Goal: Task Accomplishment & Management: Use online tool/utility

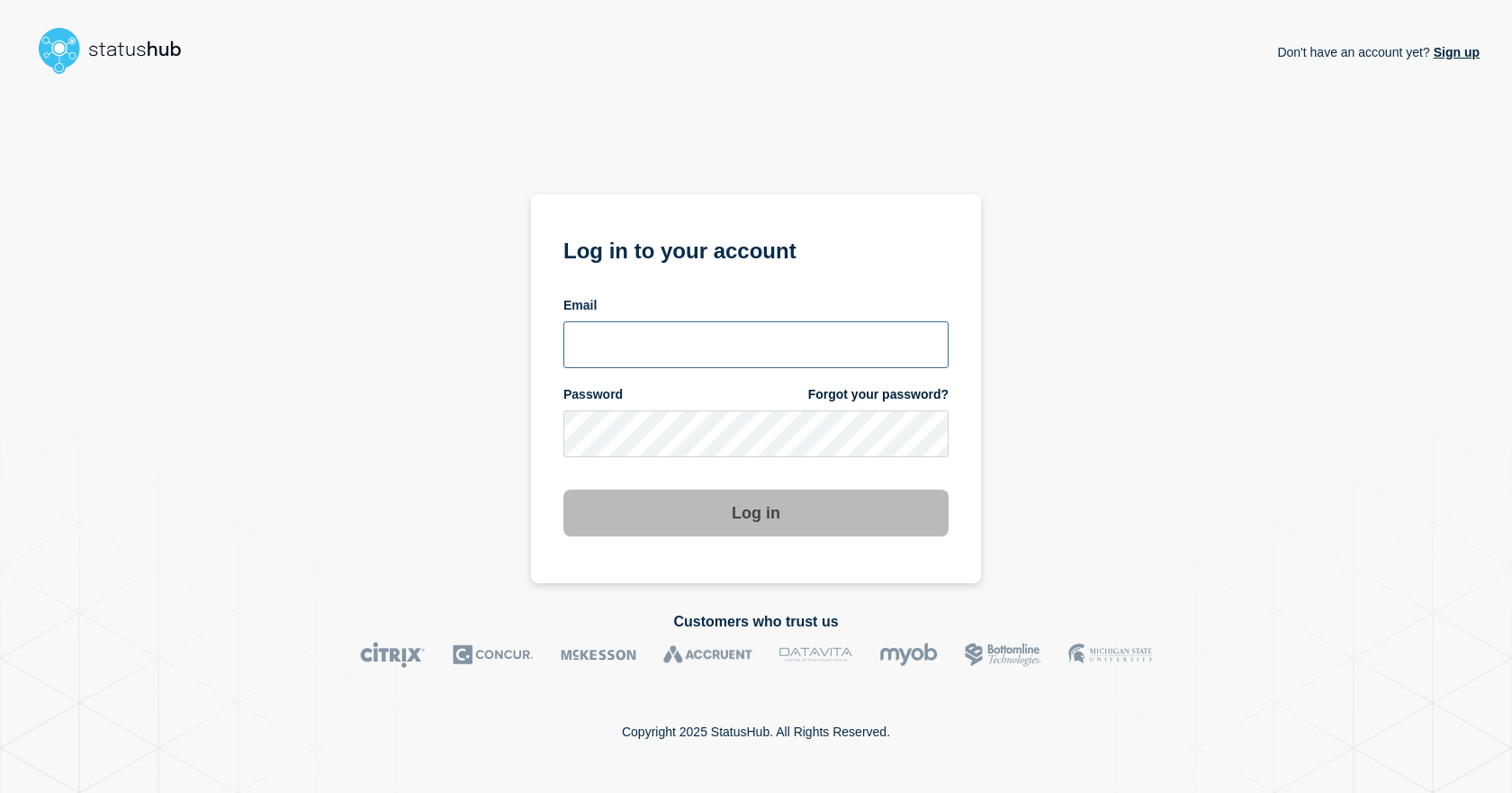
click at [603, 350] on input "email input" at bounding box center [756, 345] width 386 height 47
type input "dcarraway@fsu.edu"
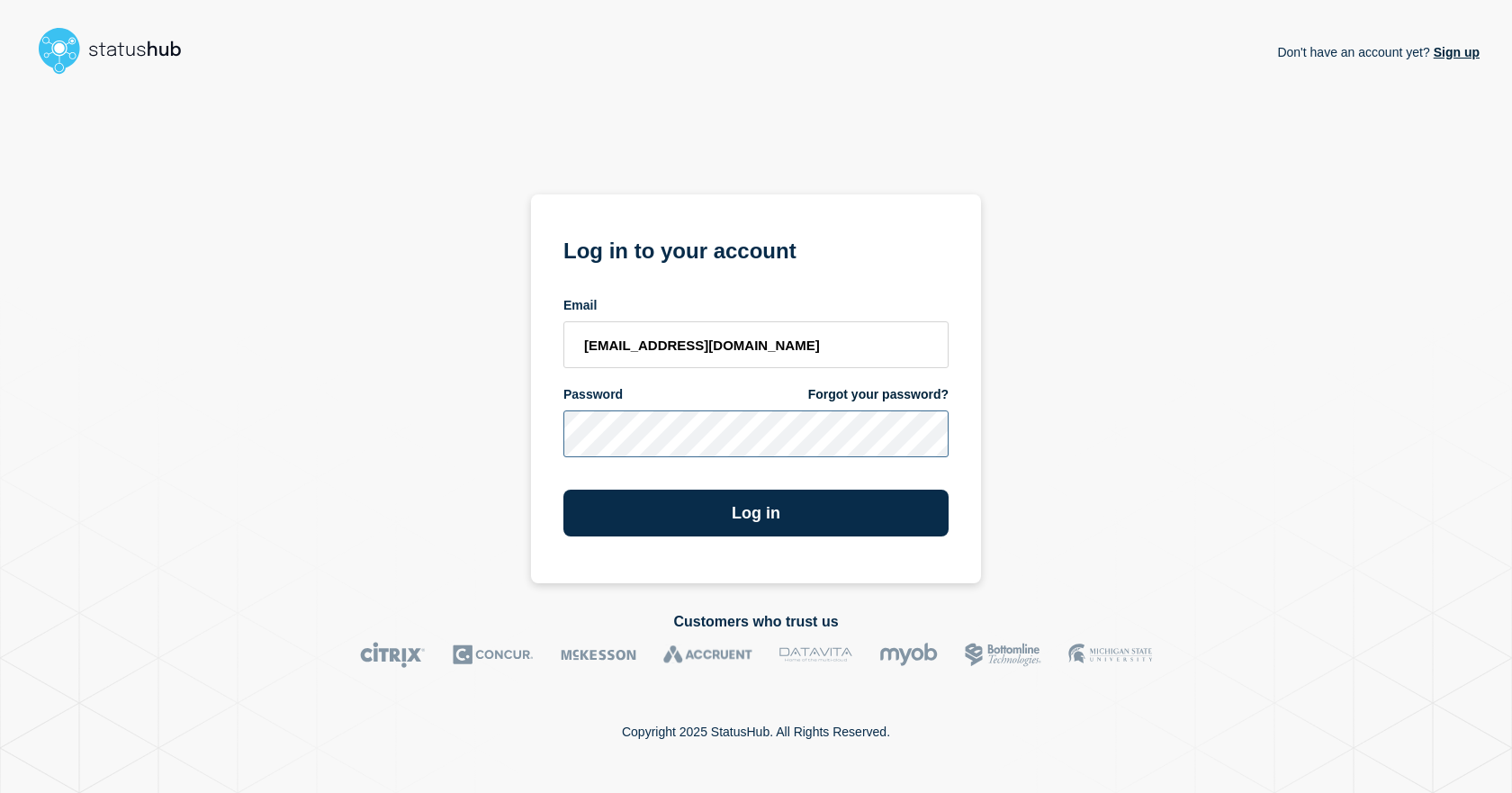
click at [563, 490] on button "Log in" at bounding box center [756, 514] width 386 height 47
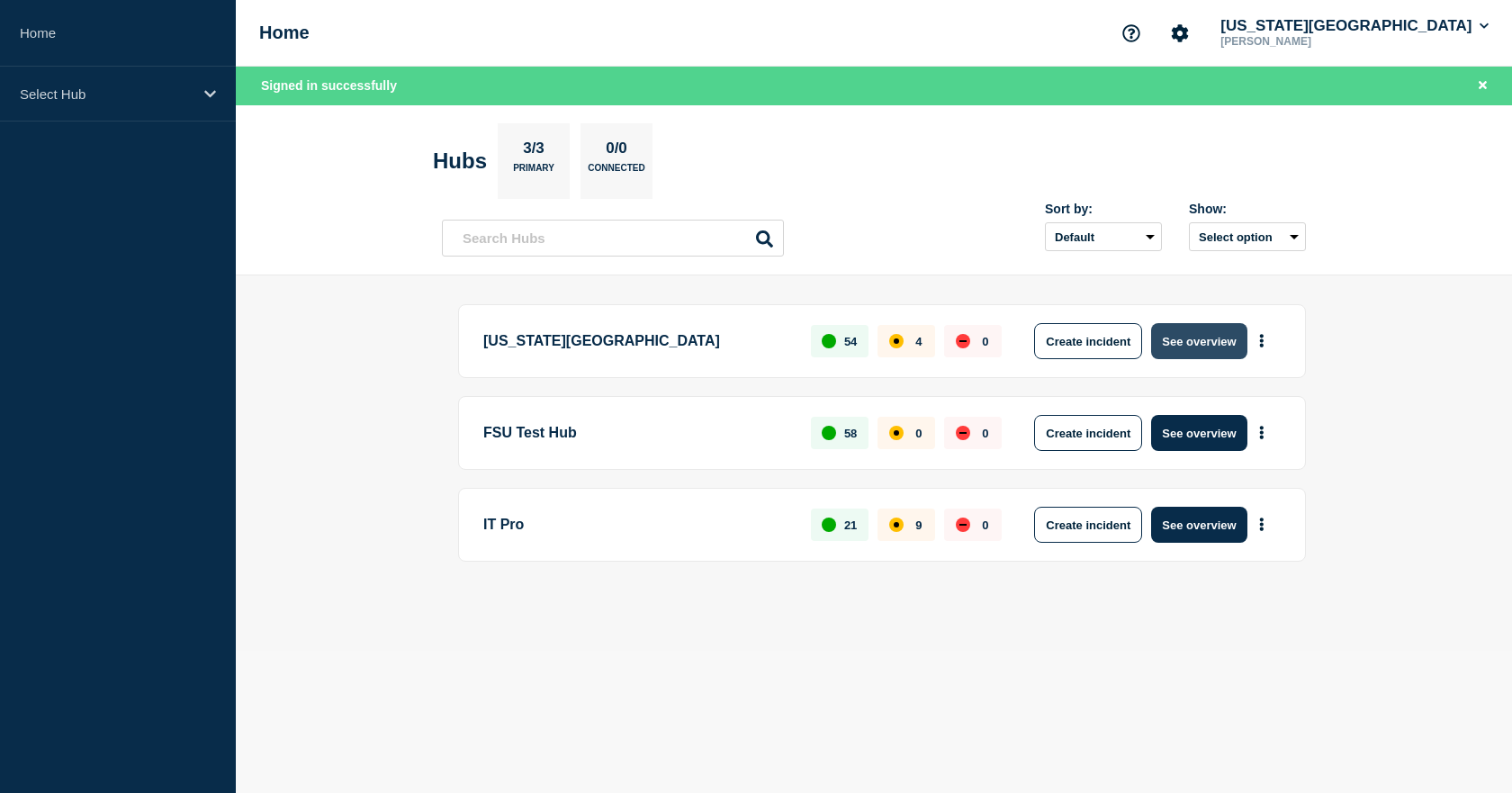
click at [1182, 352] on button "See overview" at bounding box center [1199, 341] width 96 height 36
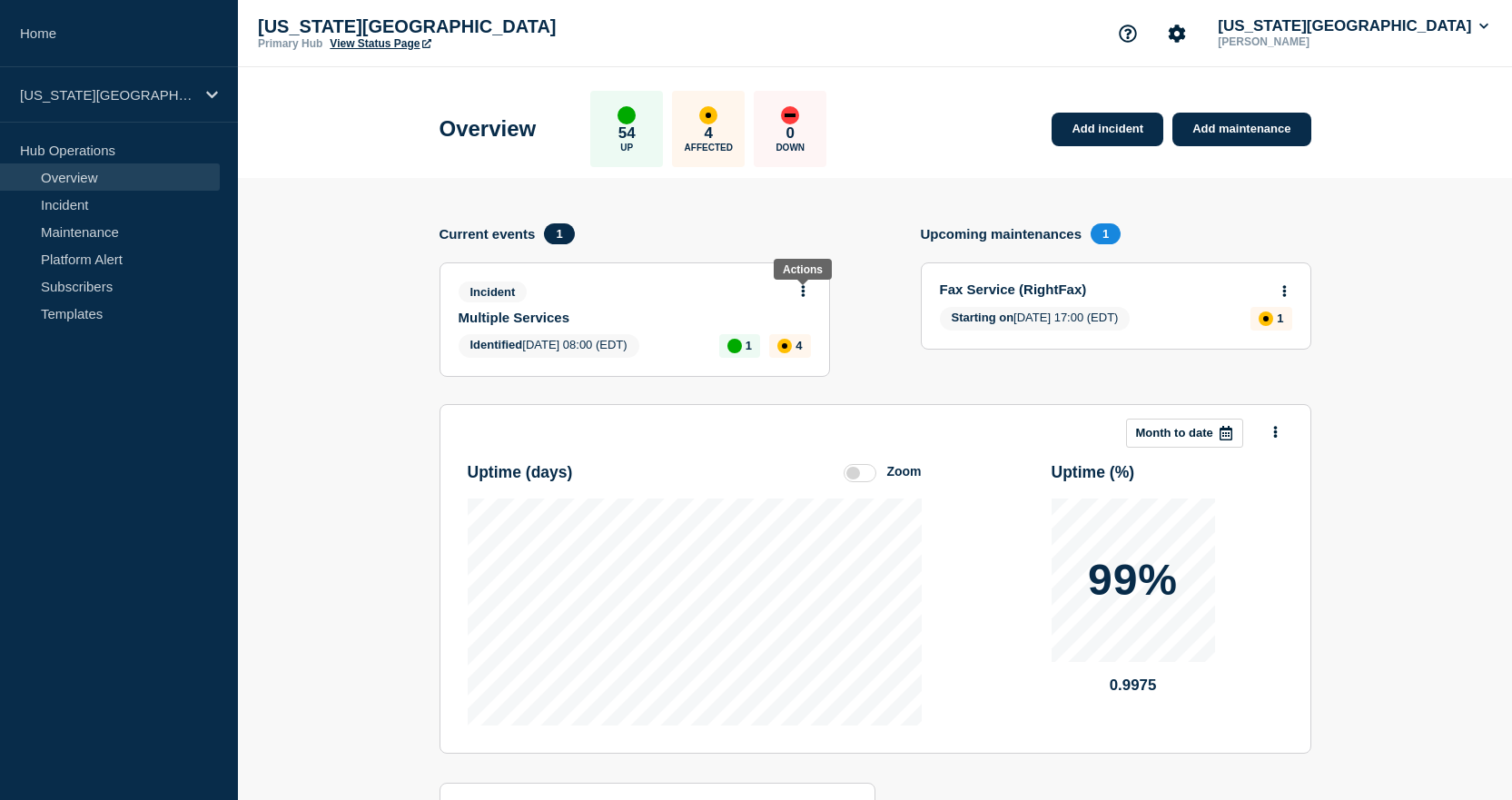
click at [801, 286] on icon at bounding box center [803, 292] width 5 height 12
click at [790, 361] on link "Update incident" at bounding box center [802, 359] width 88 height 15
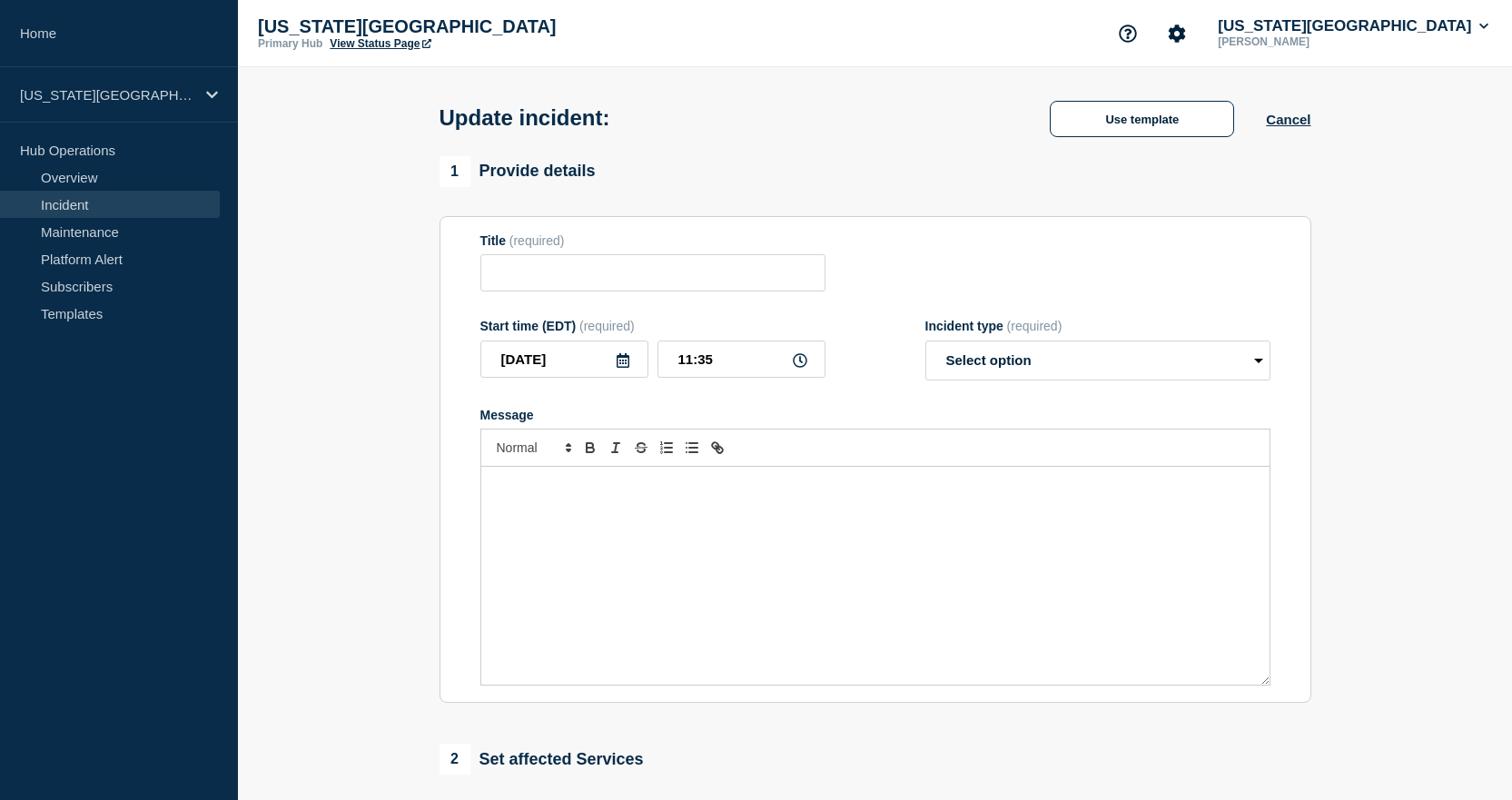
type input "Multiple Services"
click at [661, 533] on div "Message" at bounding box center [876, 575] width 788 height 218
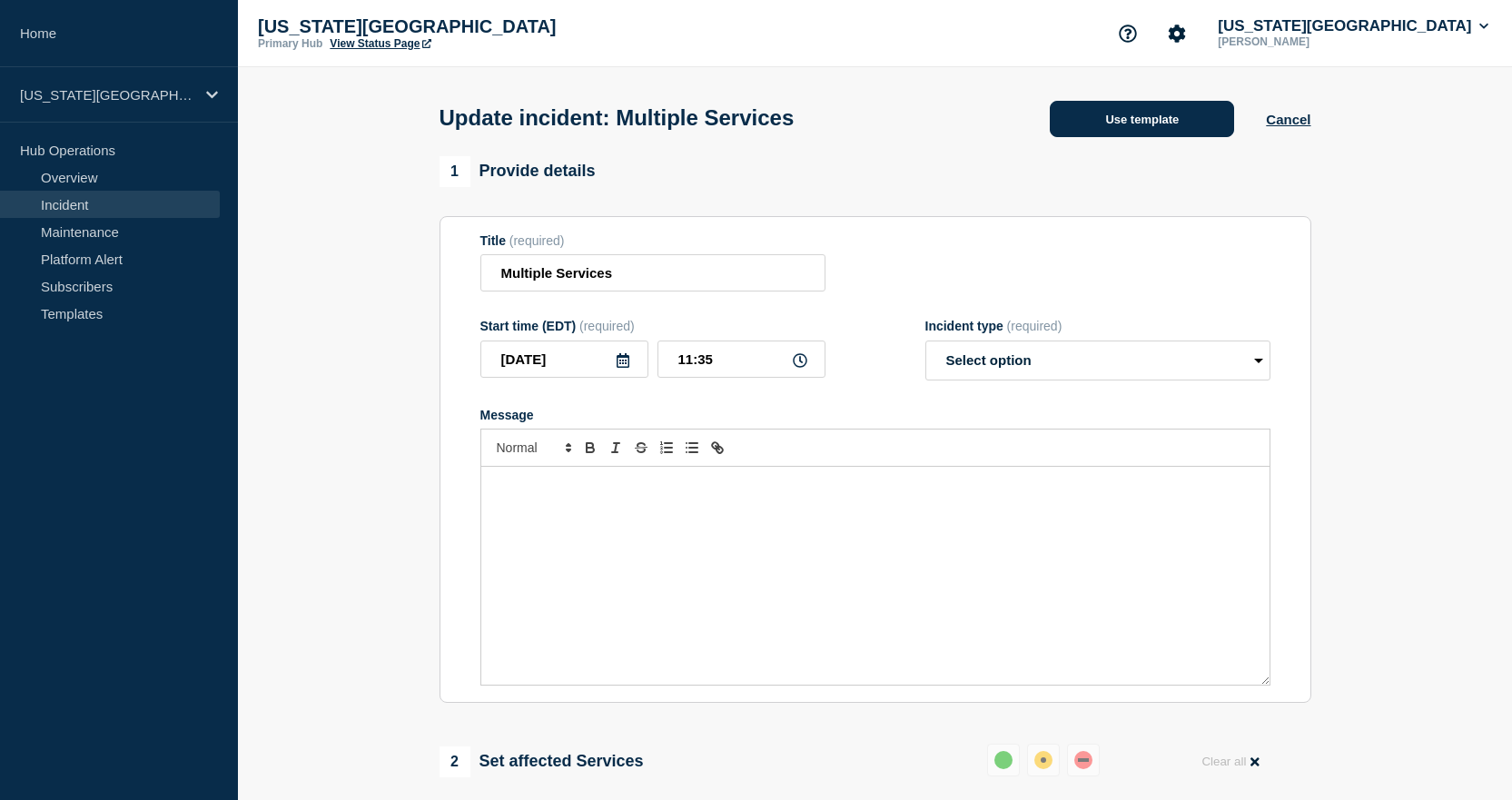
click at [1078, 128] on button "Use template" at bounding box center [1142, 118] width 184 height 36
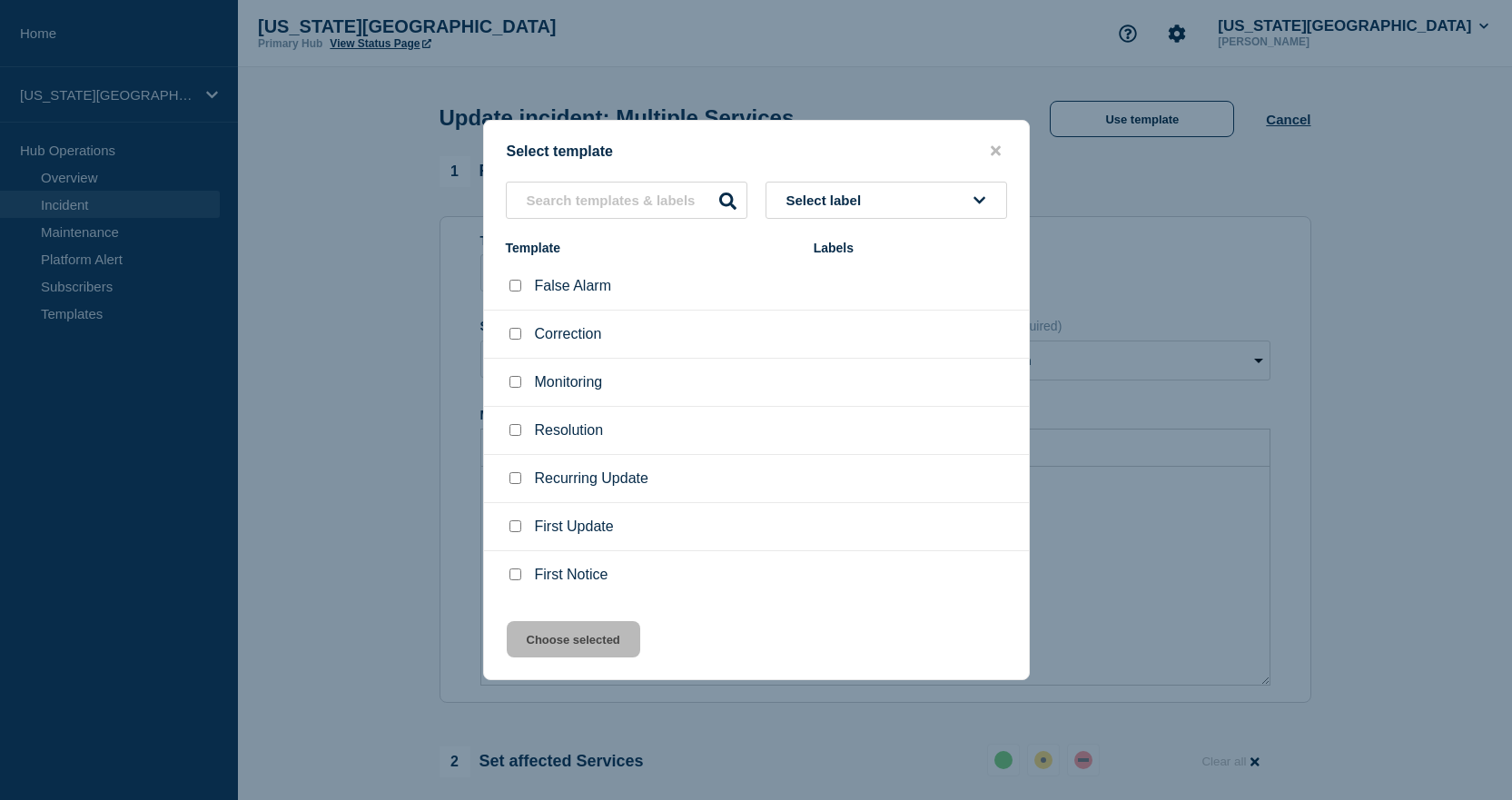
scroll to position [181, 0]
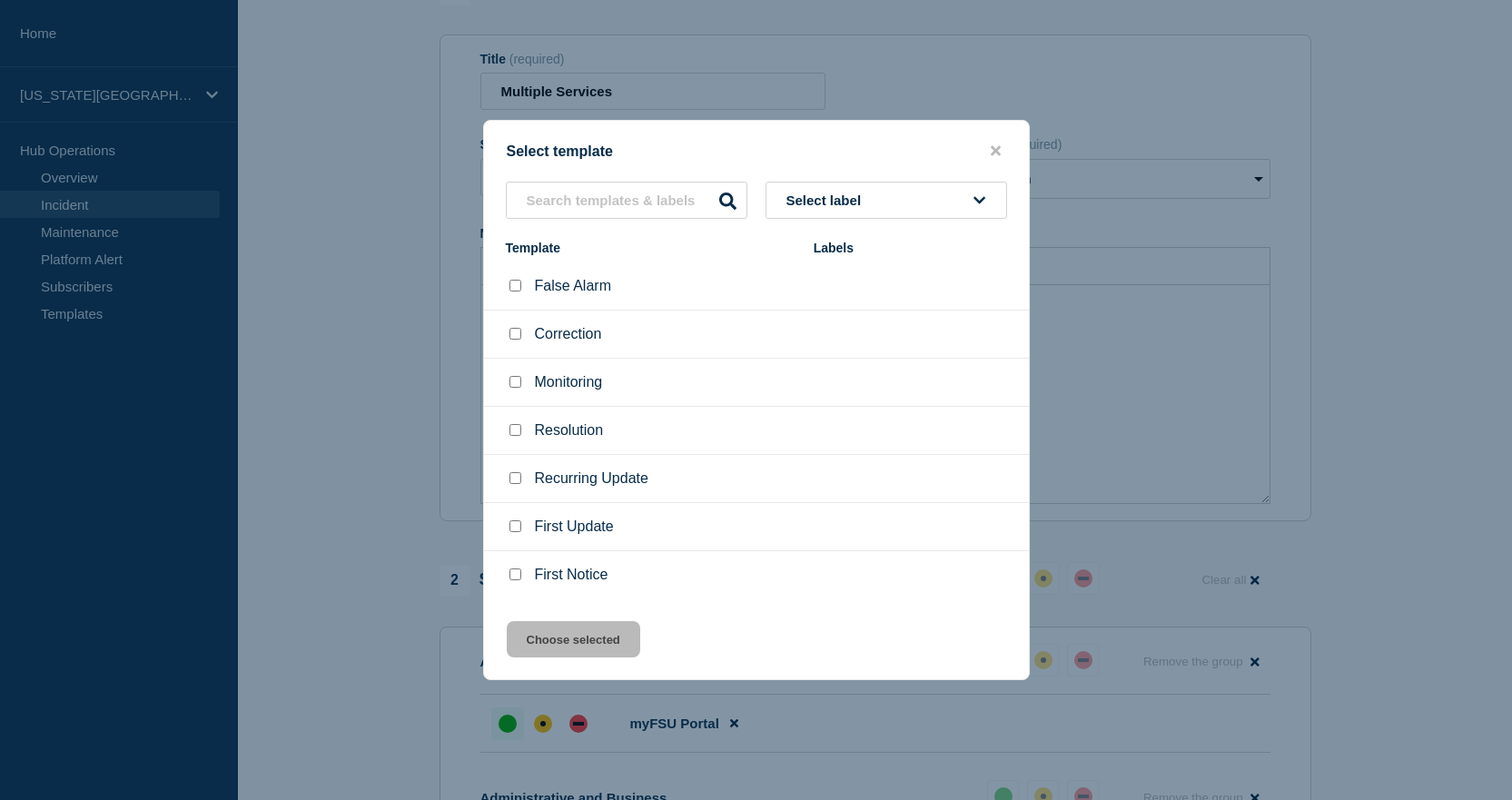
click at [510, 386] on input "Monitoring checkbox" at bounding box center [515, 382] width 12 height 12
checkbox input "true"
click at [558, 634] on button "Choose selected" at bounding box center [574, 639] width 134 height 36
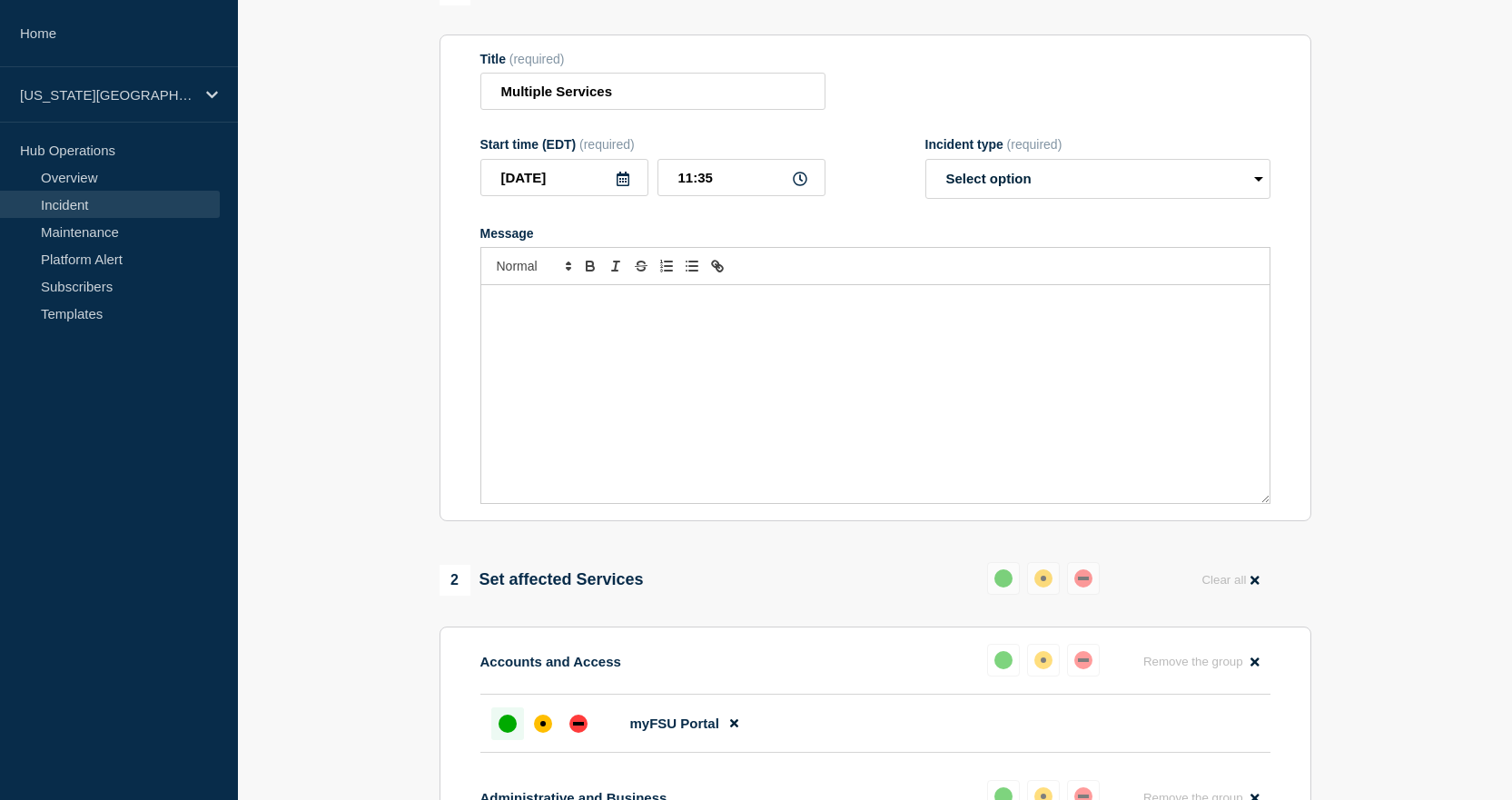
select select "monitoring"
drag, startPoint x: 549, startPoint y: 309, endPoint x: 570, endPoint y: 309, distance: 21.0
click at [570, 309] on p "UPDATE: [All services/[service]] at [Location] [are/is] currently restored. ITS…" at bounding box center [876, 313] width 761 height 33
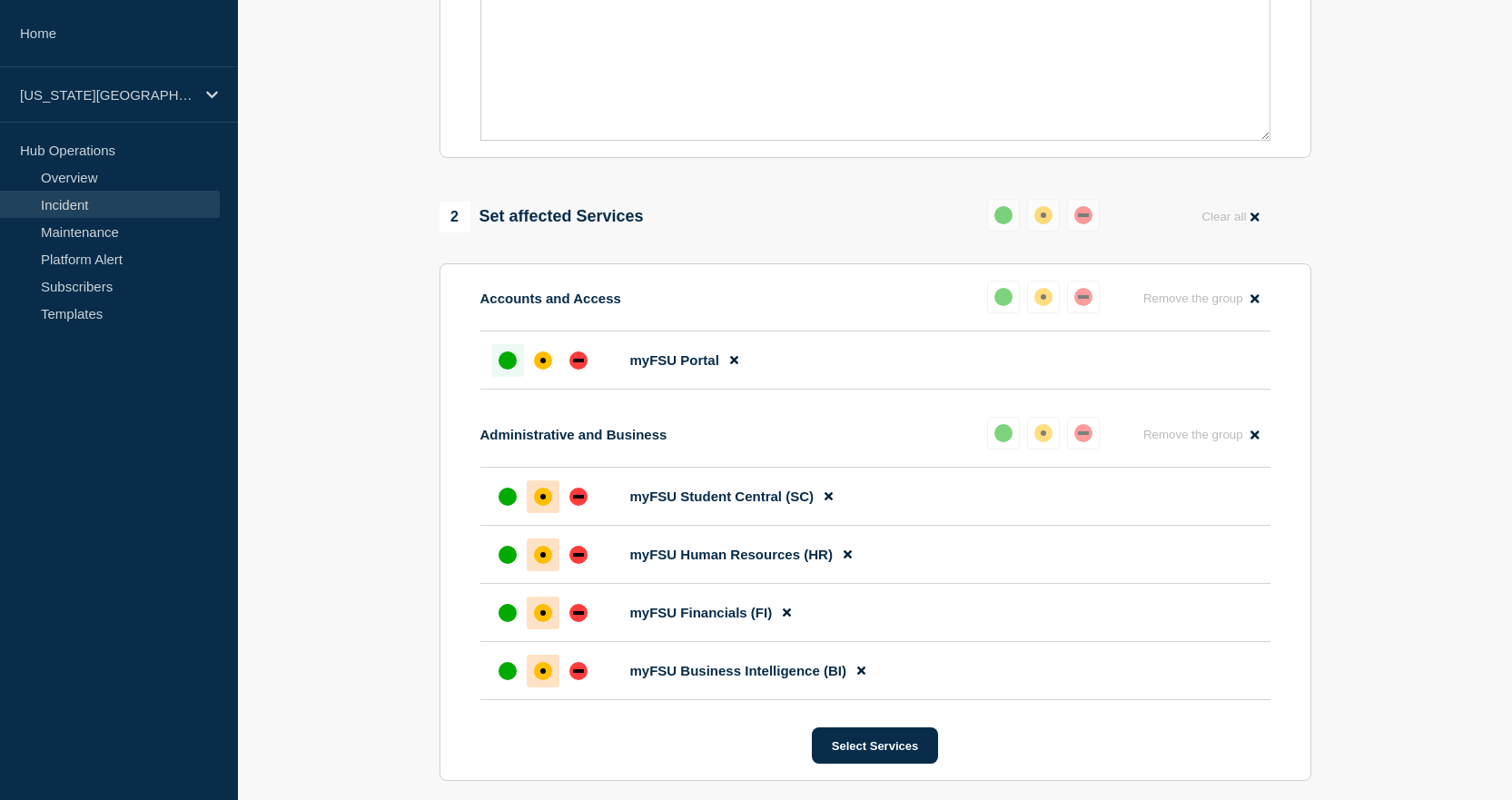
scroll to position [0, 0]
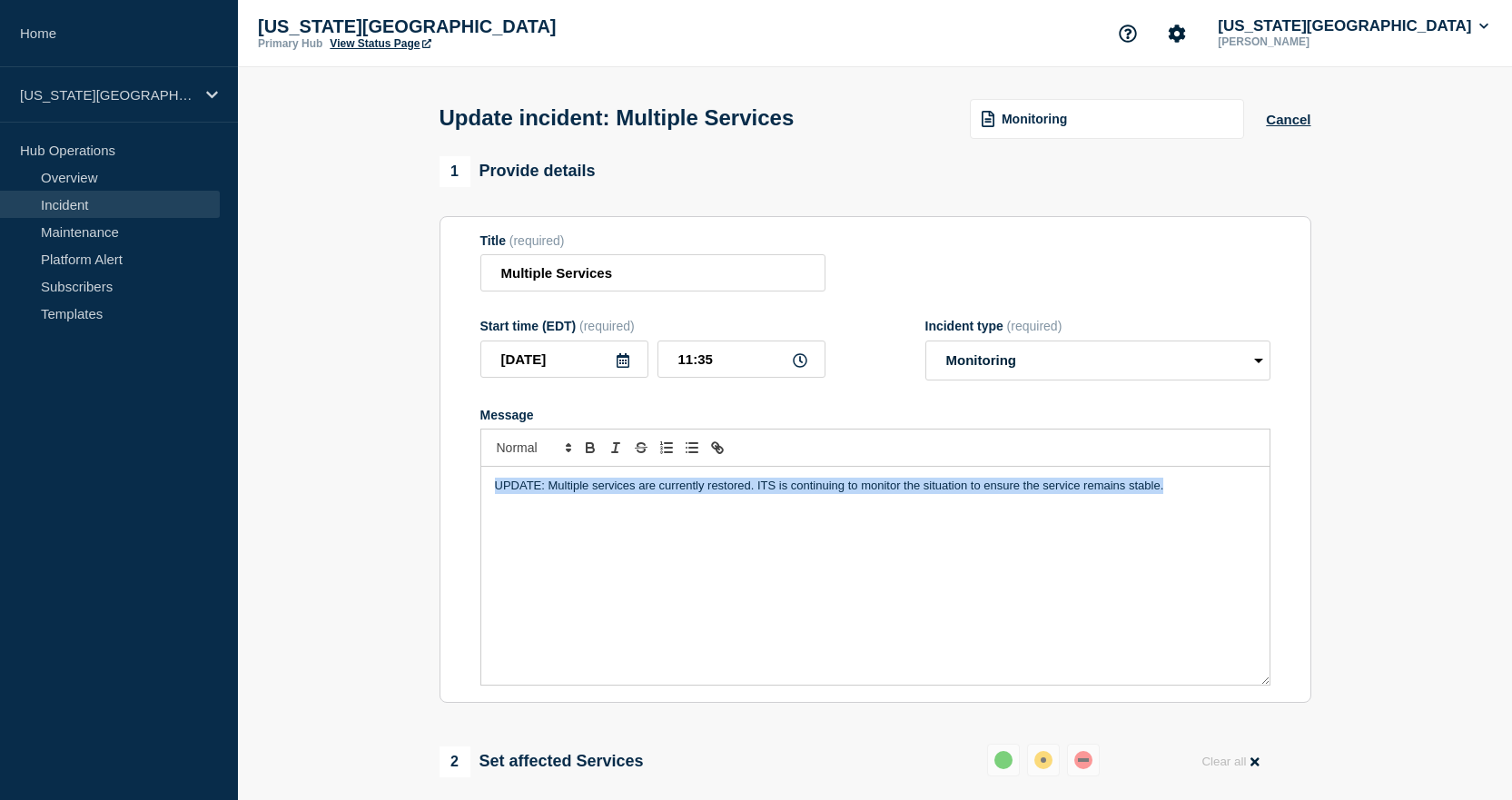
drag, startPoint x: 1183, startPoint y: 494, endPoint x: 274, endPoint y: 507, distance: 909.1
copy p "UPDATE: Multiple services are currently restored. ITS is continuing to monitor …"
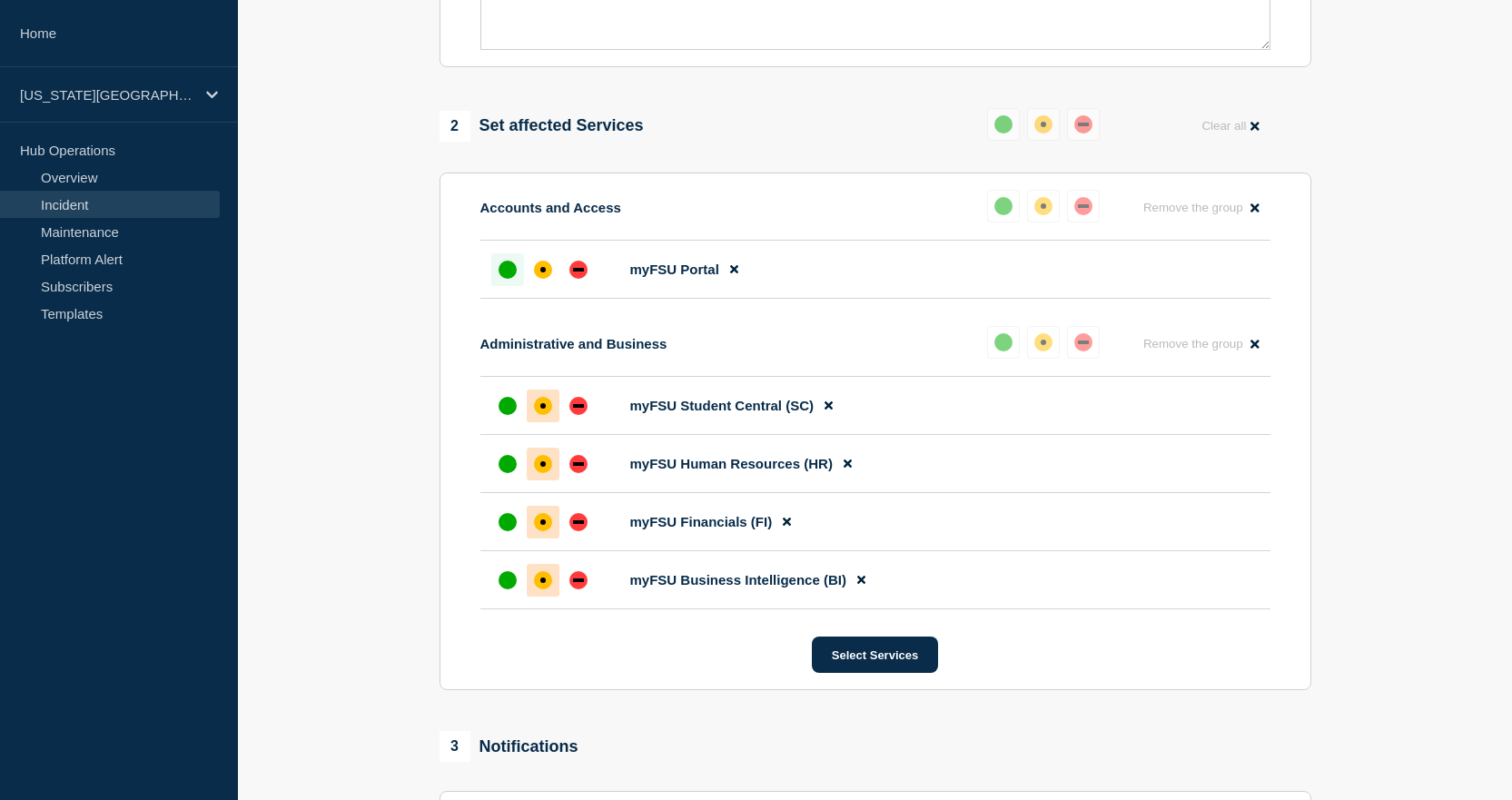
scroll to position [1044, 0]
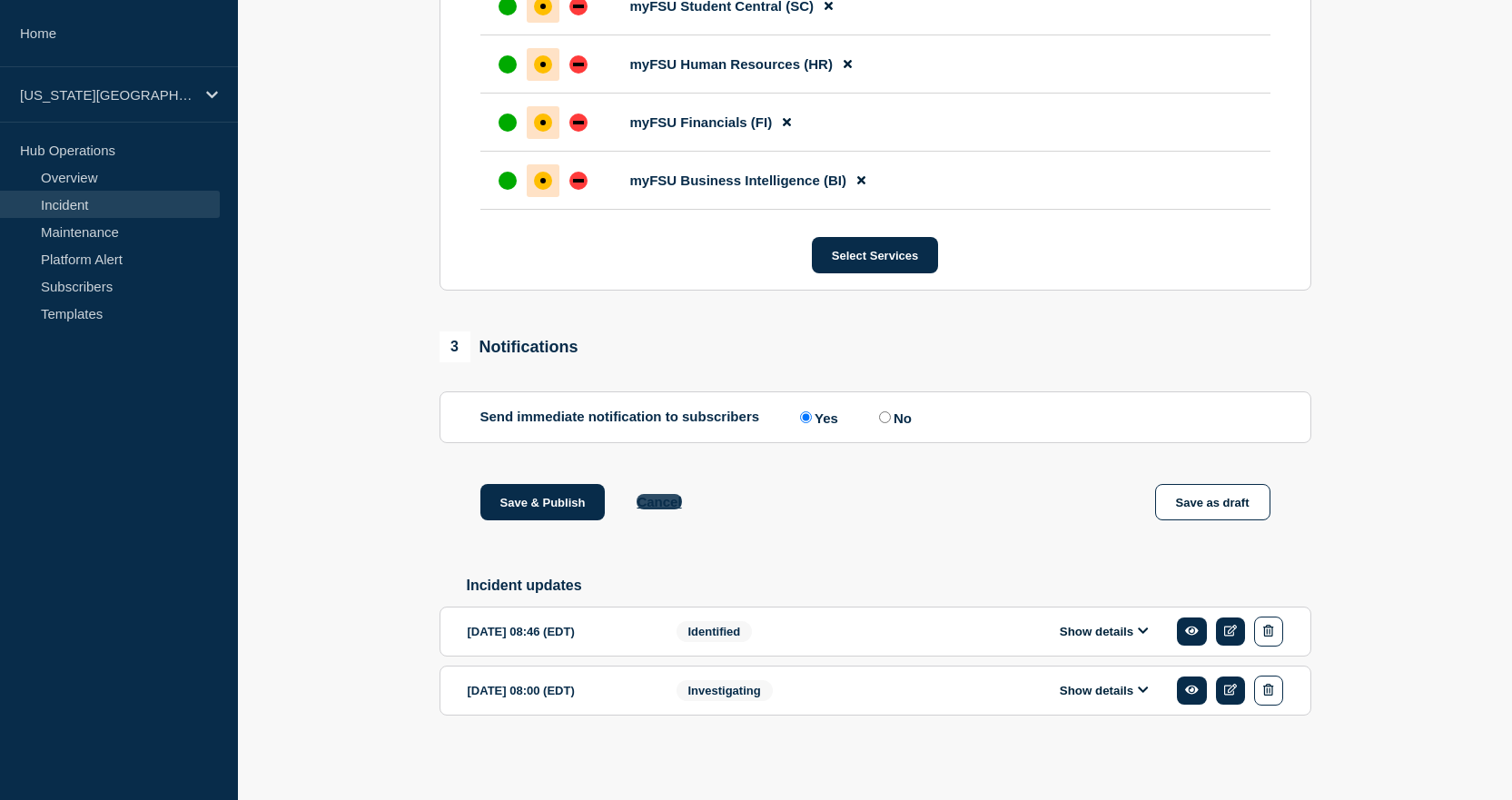
click at [659, 500] on button "Cancel" at bounding box center [658, 502] width 44 height 16
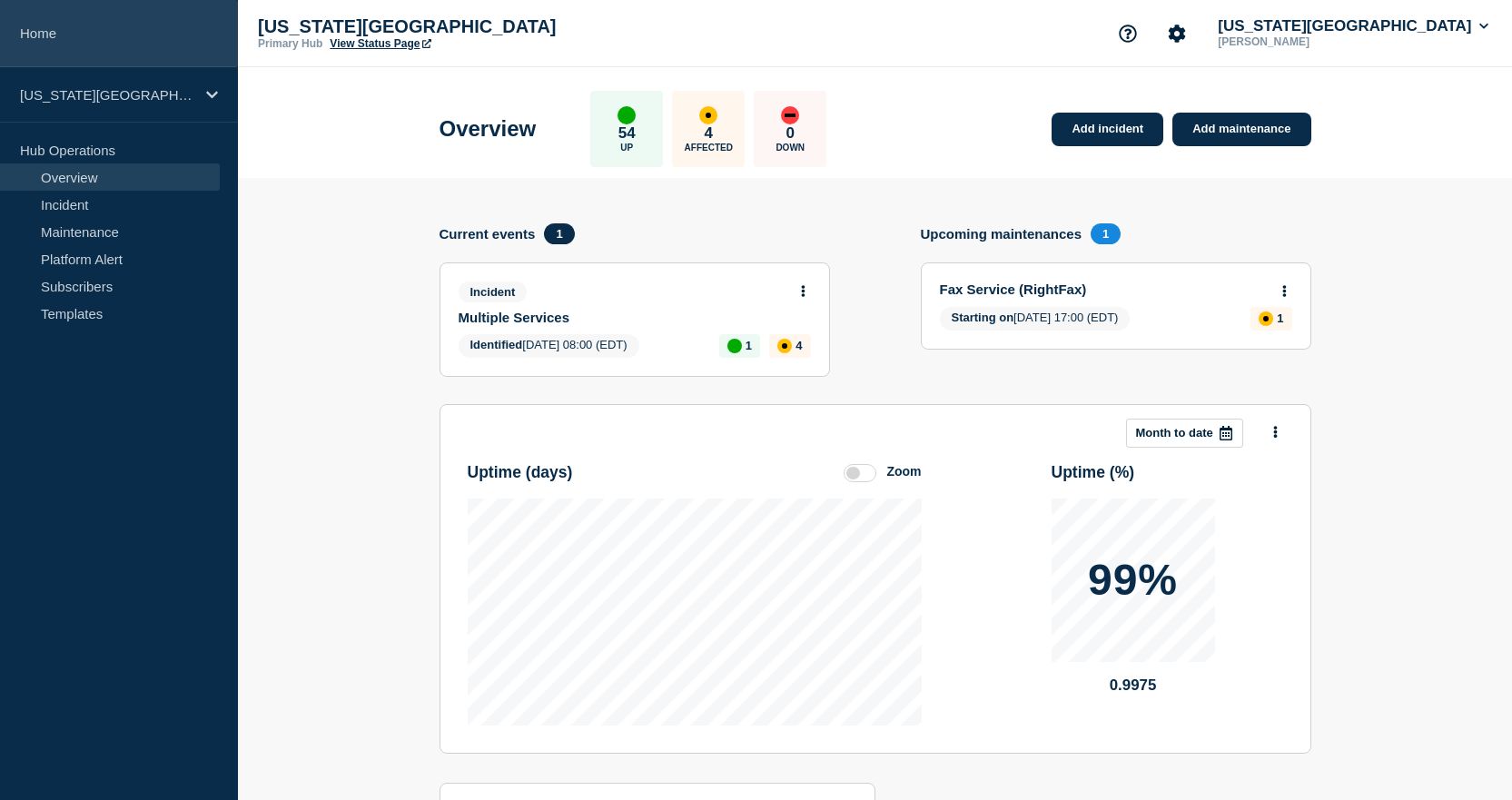
click at [58, 38] on link "Home" at bounding box center [119, 33] width 238 height 67
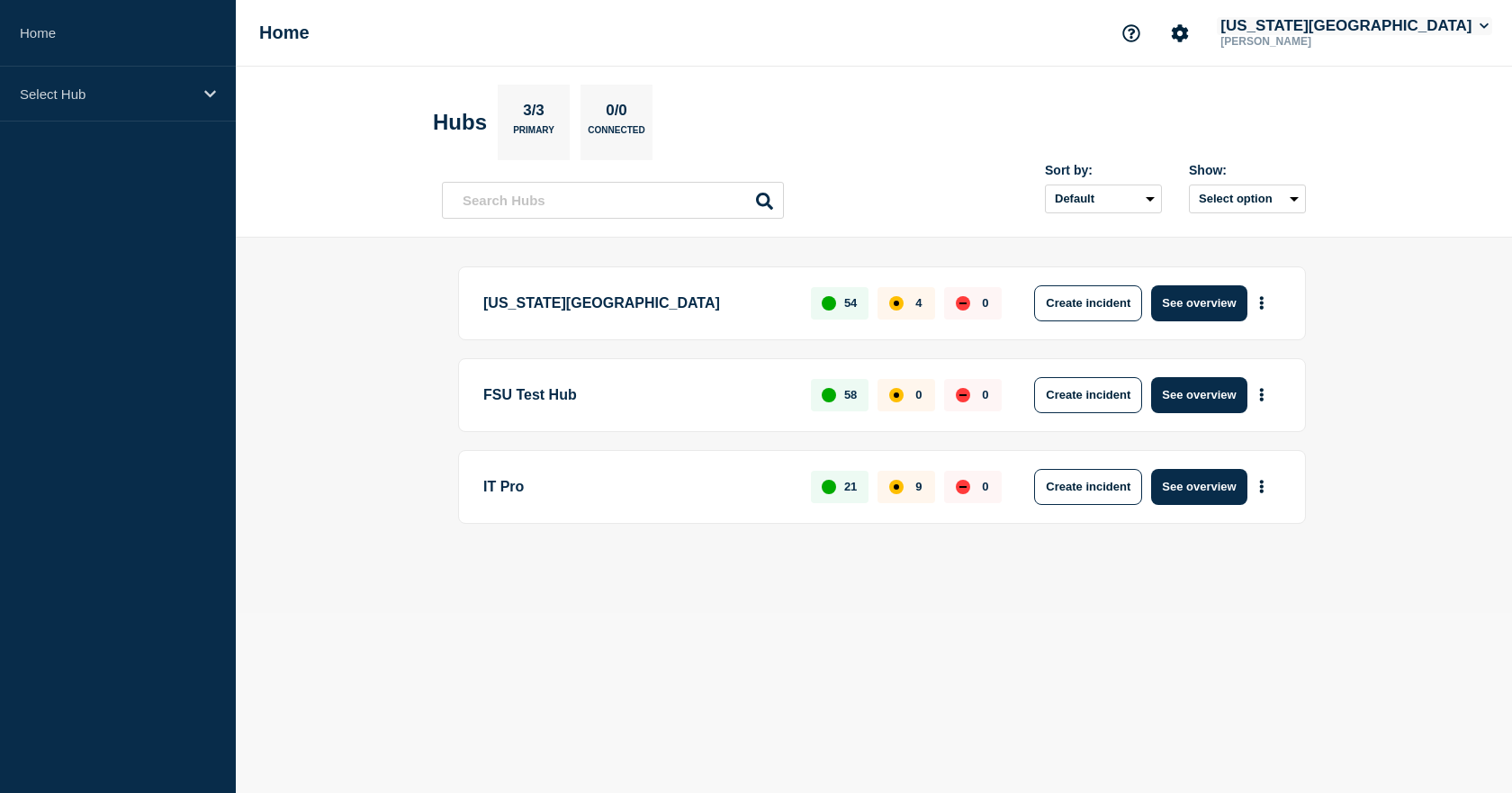
click at [1344, 27] on button "Florida State University" at bounding box center [1355, 26] width 275 height 18
click at [1346, 241] on button "Log out" at bounding box center [1345, 239] width 45 height 16
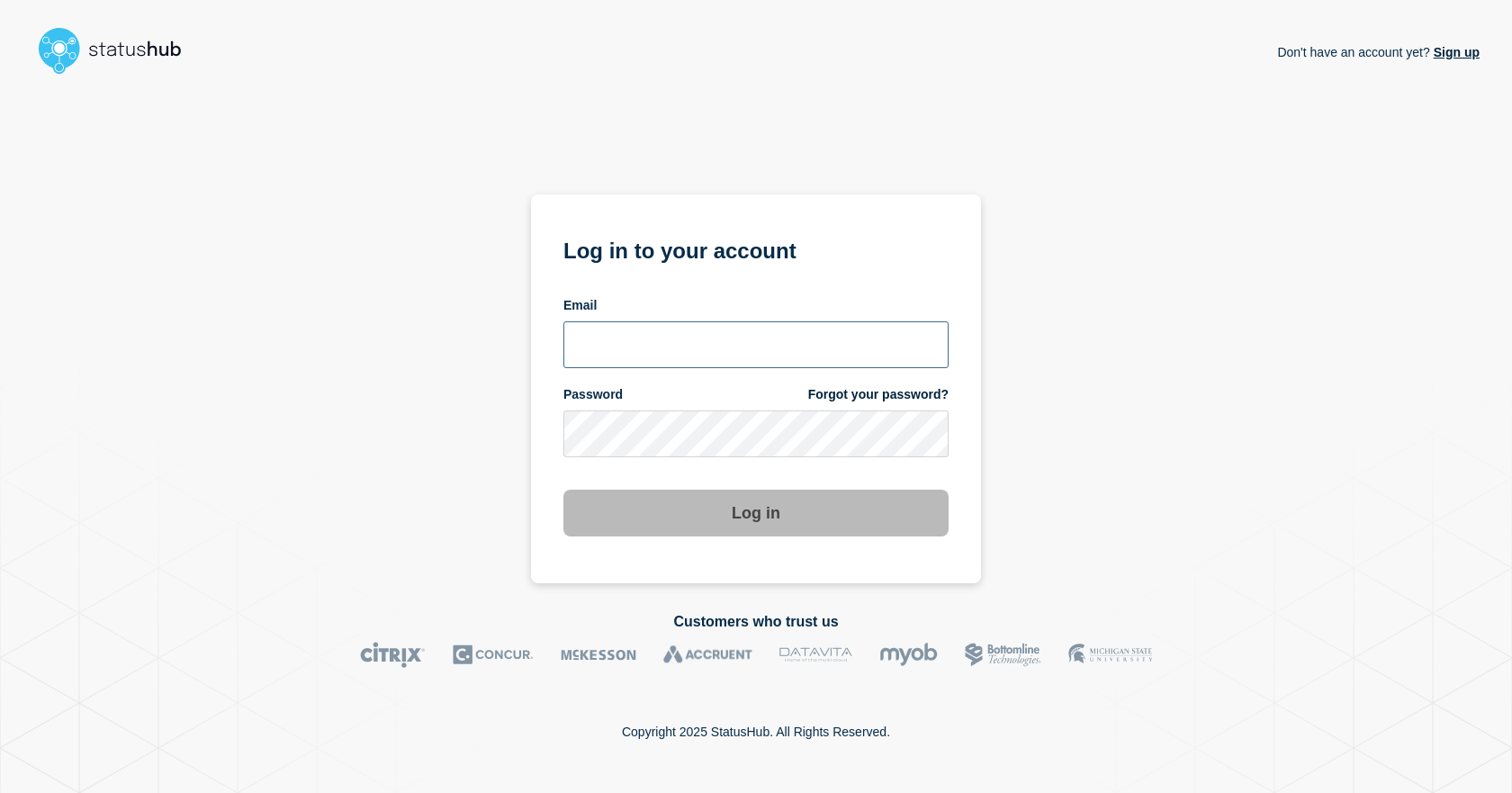
click at [643, 339] on input "email input" at bounding box center [756, 345] width 386 height 47
type input "dcarraway@fsu.edu"
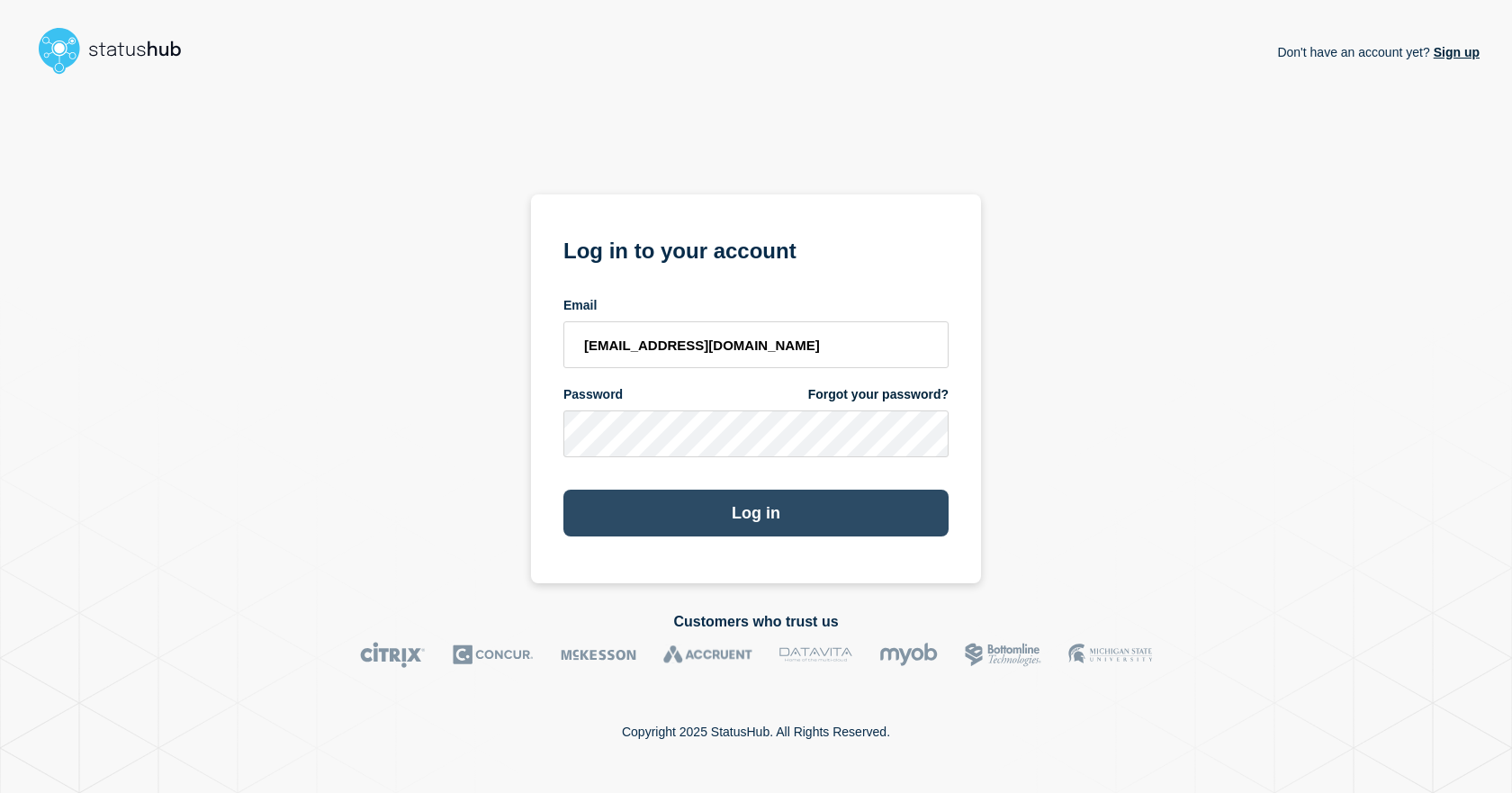
click at [632, 504] on button "Log in" at bounding box center [756, 514] width 386 height 47
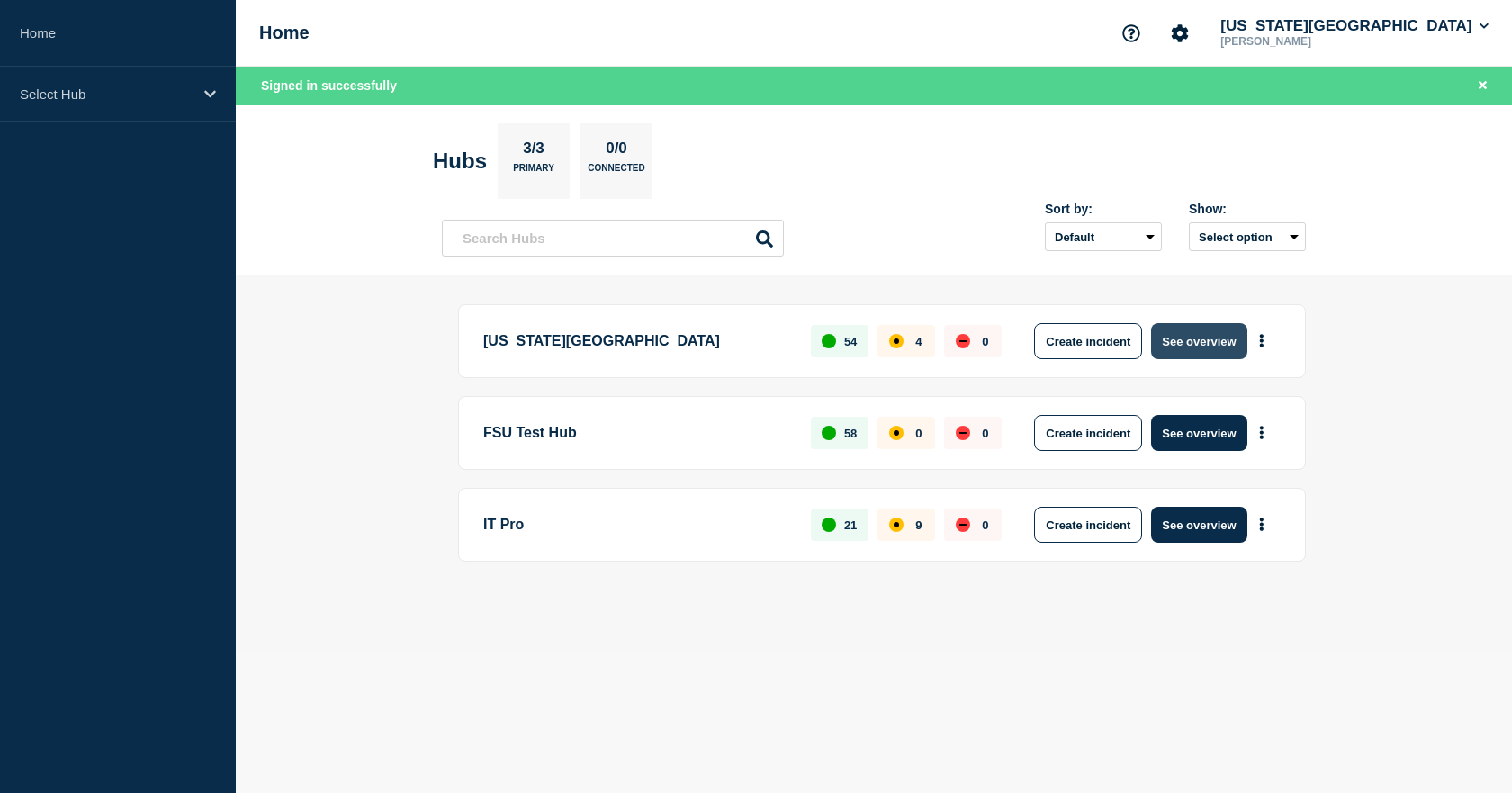
click at [1206, 354] on button "See overview" at bounding box center [1199, 341] width 96 height 36
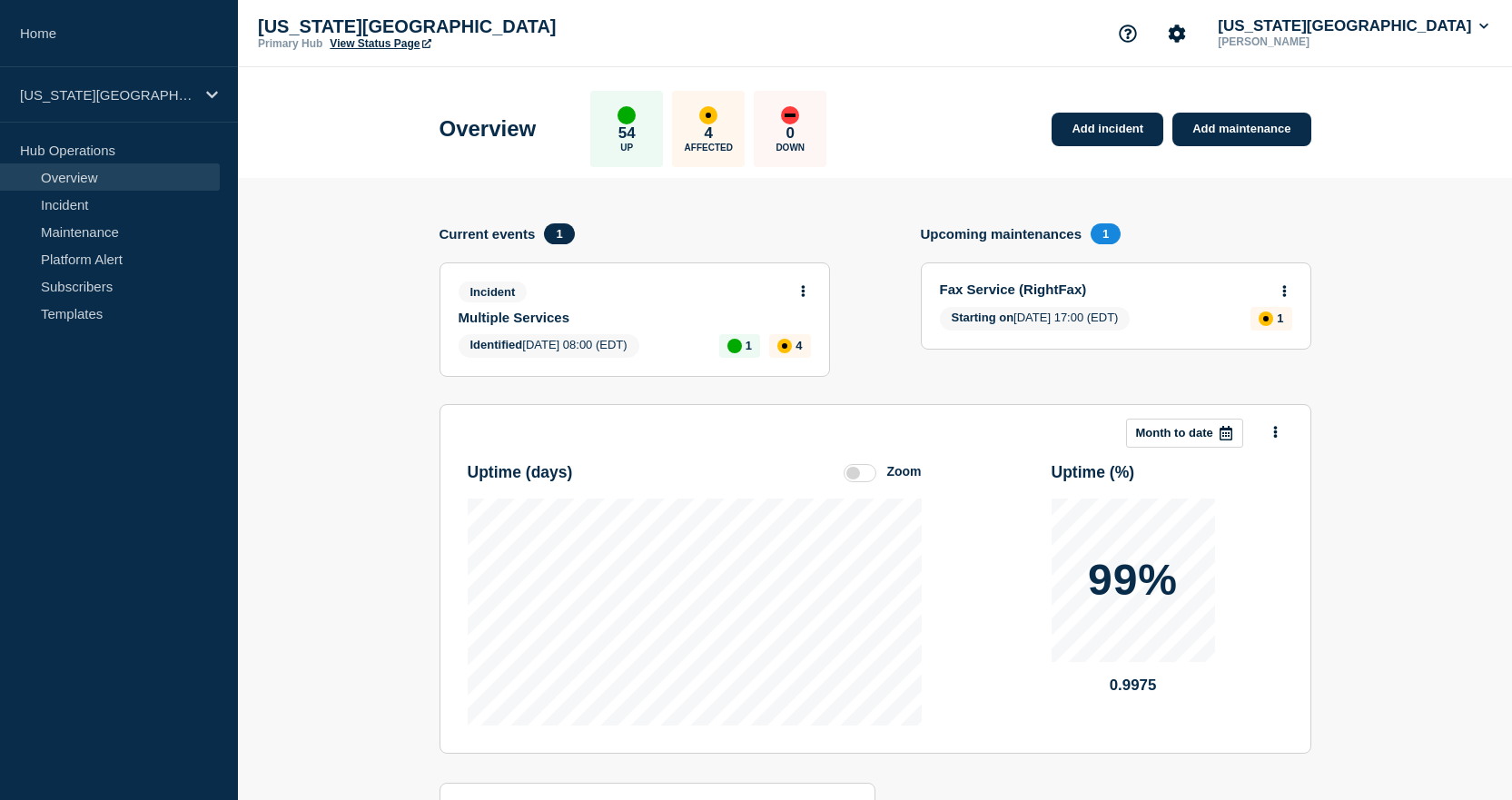
click at [378, 42] on link "View Status Page" at bounding box center [380, 43] width 100 height 13
click at [282, 394] on section "Add incident Add maintenance Current events 1 Incident Multiple Services Identi…" at bounding box center [876, 569] width 1275 height 782
click at [804, 293] on icon at bounding box center [803, 292] width 4 height 12
click at [778, 362] on link "Update incident" at bounding box center [802, 359] width 88 height 15
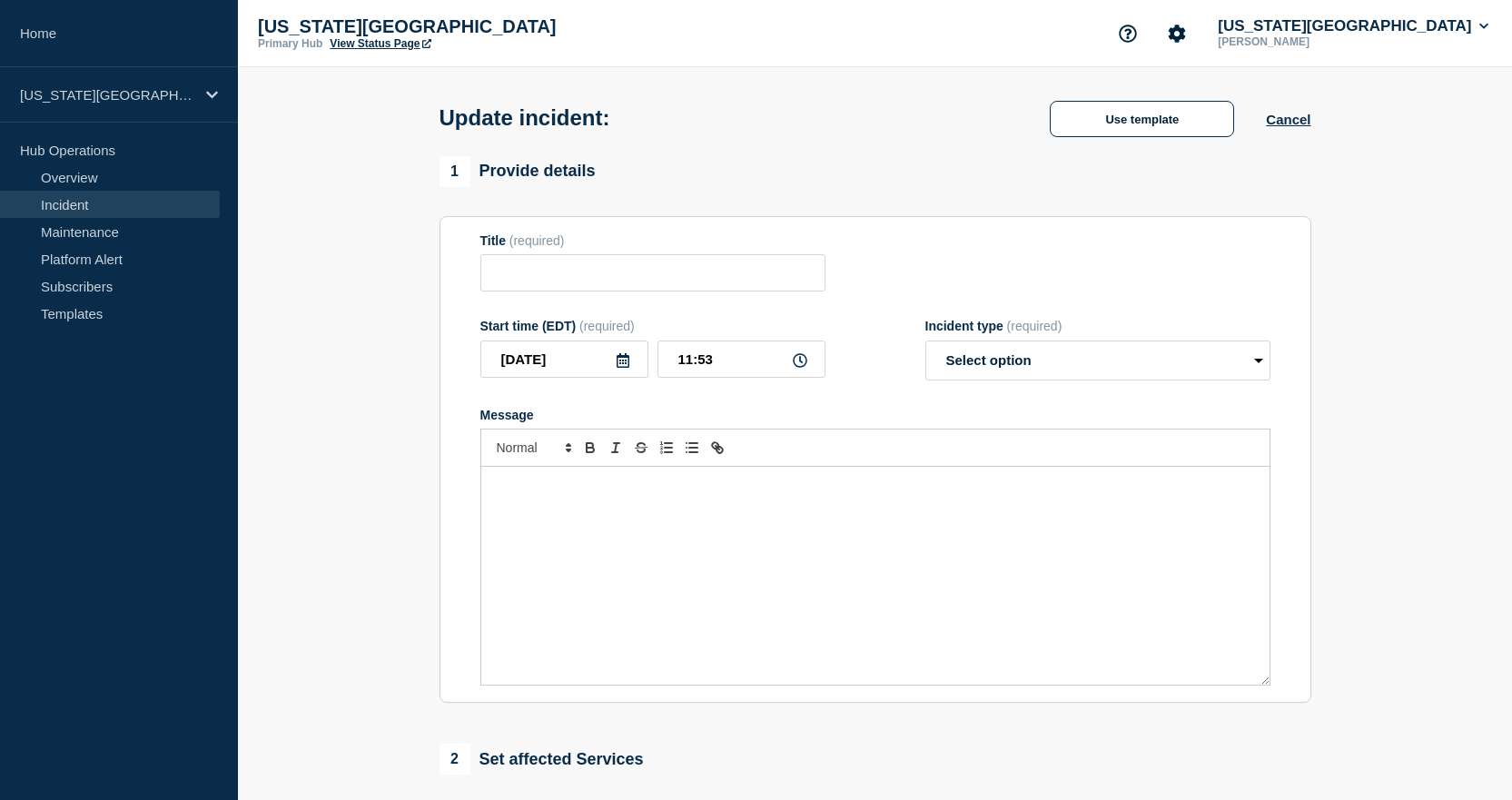
type input "Multiple Services"
click at [617, 535] on div "Message" at bounding box center [876, 575] width 788 height 218
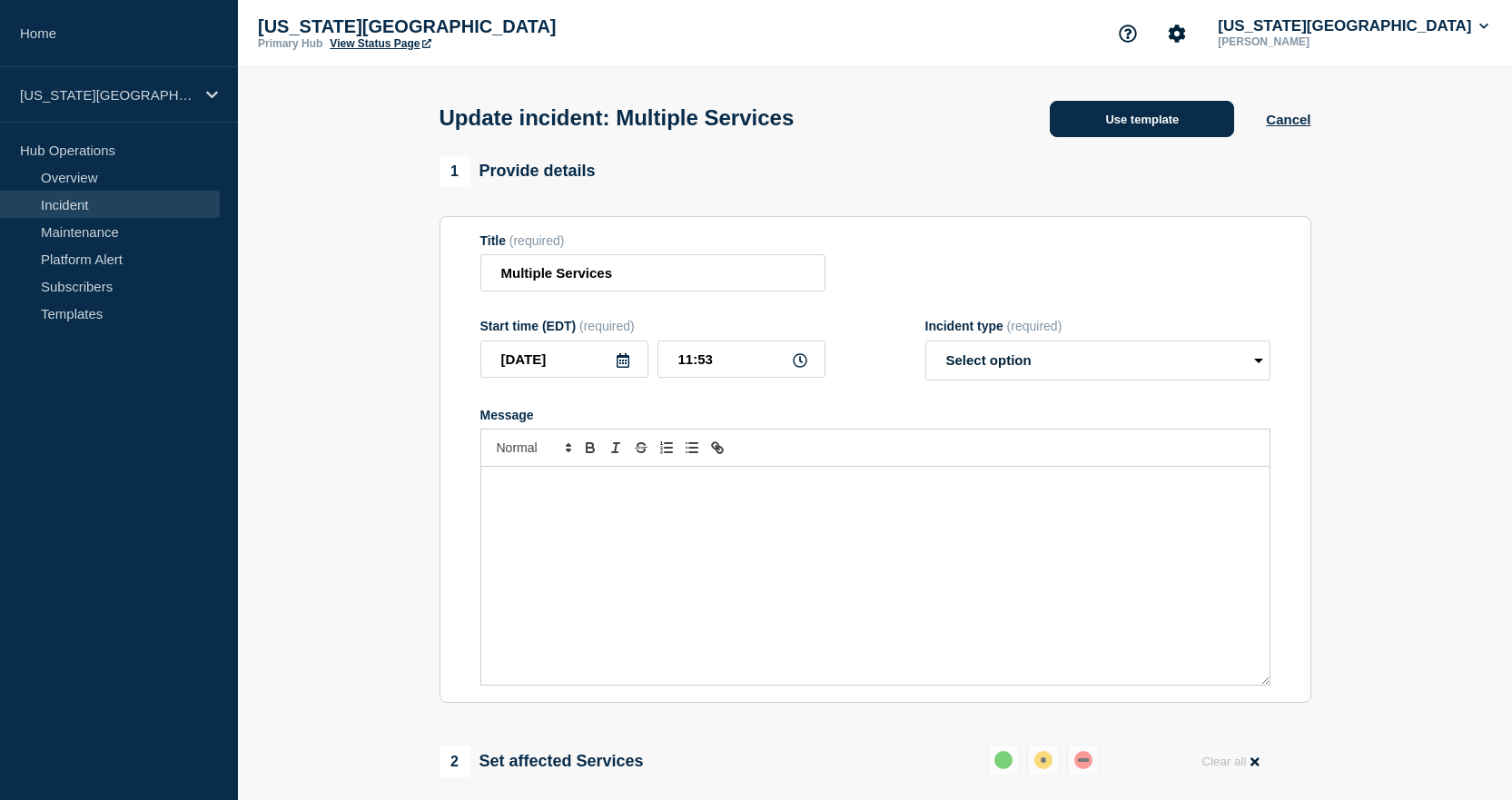
click at [1151, 128] on button "Use template" at bounding box center [1142, 118] width 184 height 36
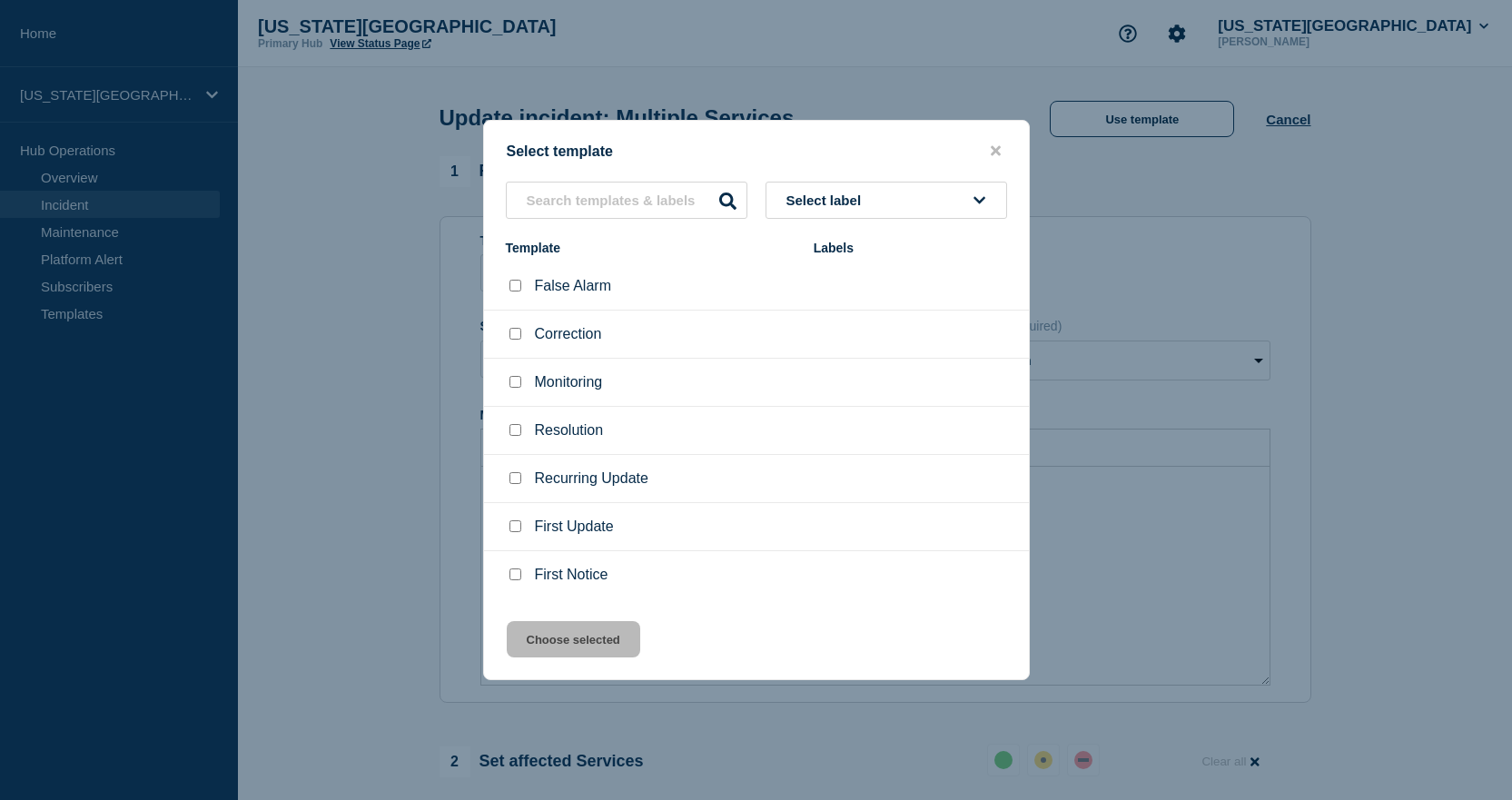
click at [514, 378] on div at bounding box center [515, 382] width 18 height 18
click at [510, 381] on input "Monitoring checkbox" at bounding box center [515, 382] width 12 height 12
checkbox input "true"
click at [572, 654] on button "Choose selected" at bounding box center [574, 639] width 134 height 36
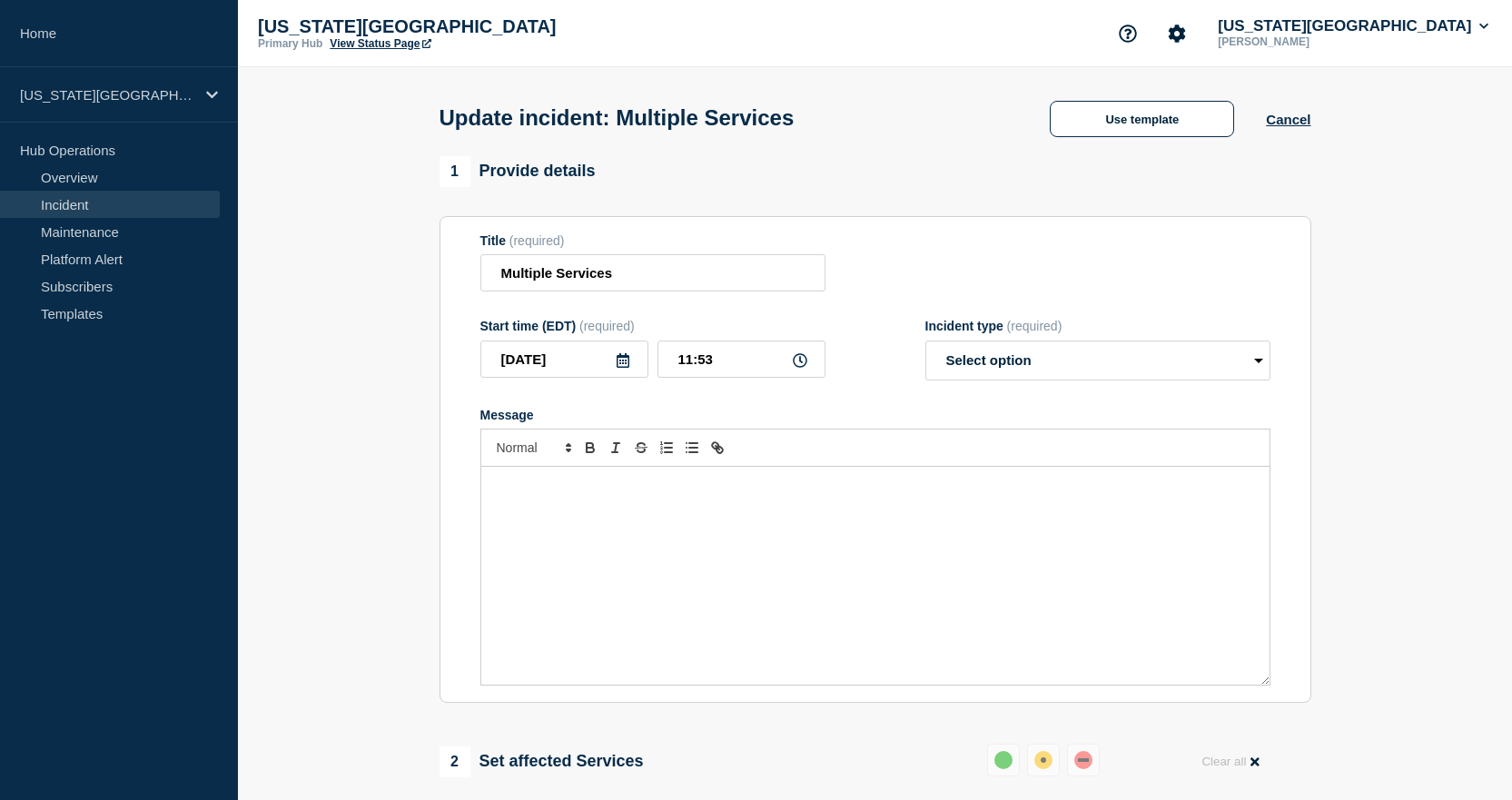
select select "monitoring"
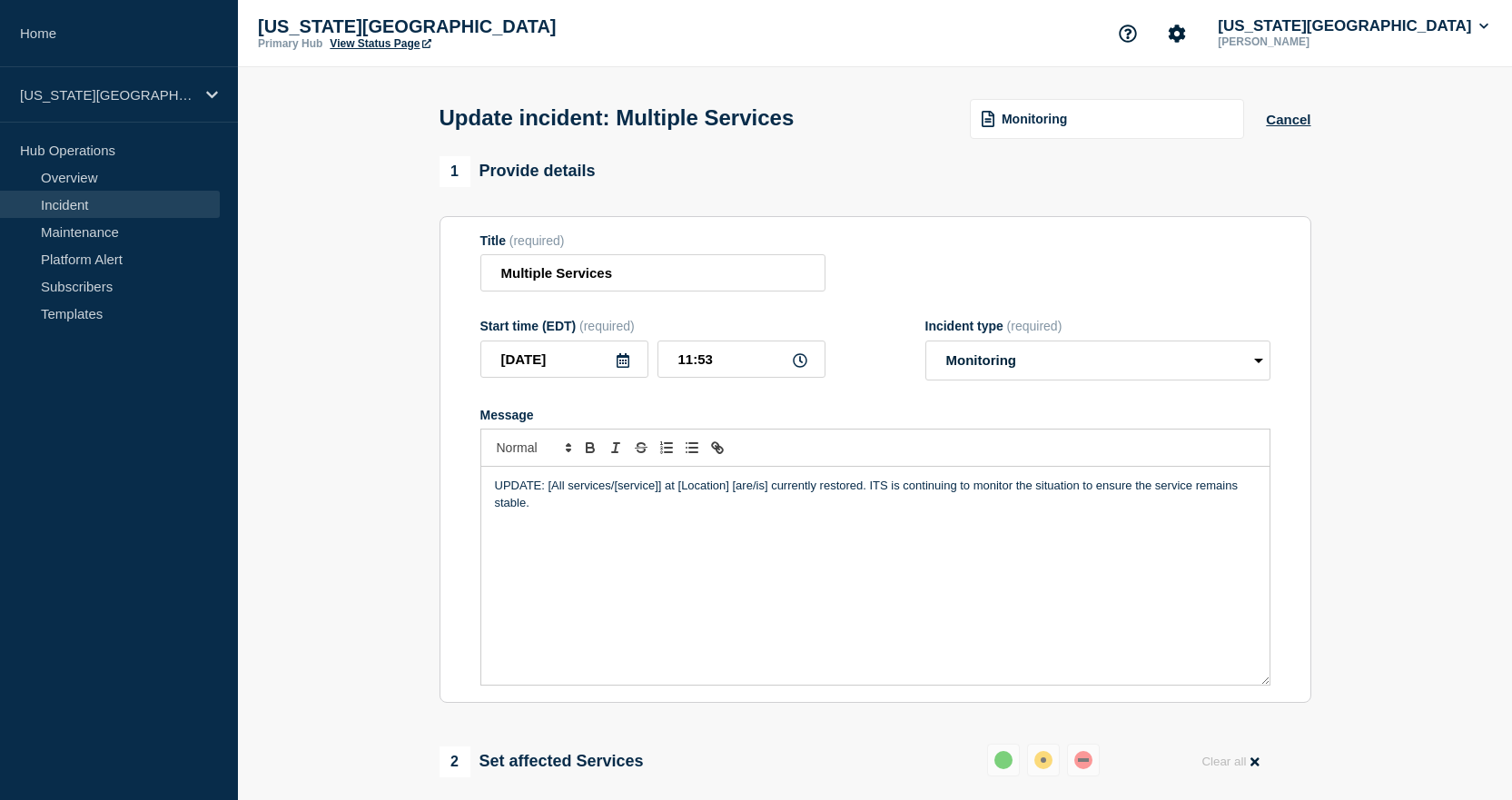
click at [547, 507] on p "UPDATE: [All services/[service]] at [Location] [are/is] currently restored. ITS…" at bounding box center [876, 495] width 761 height 33
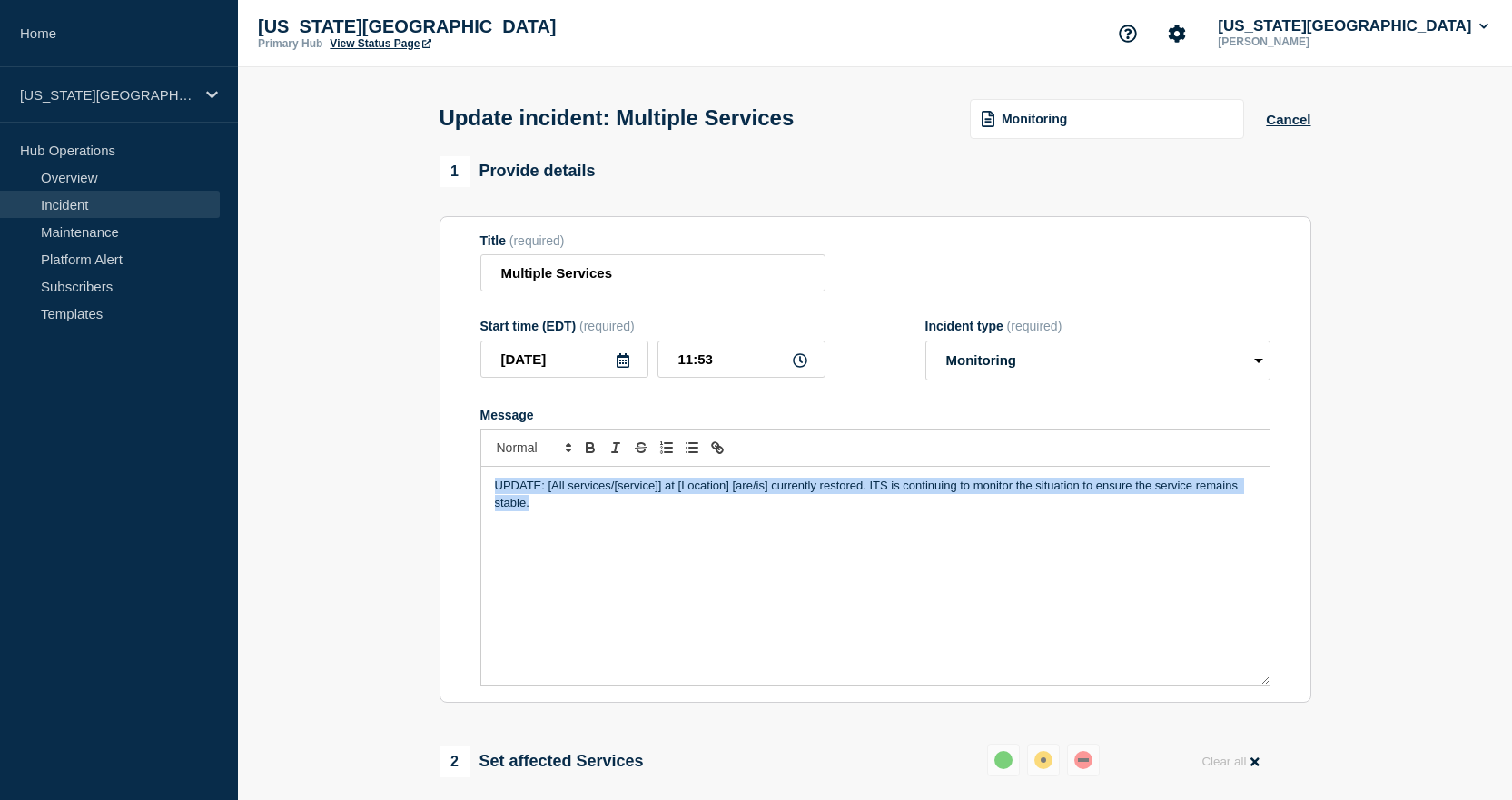
click at [553, 506] on p "UPDATE: [All services/[service]] at [Location] [are/is] currently restored. ITS…" at bounding box center [876, 495] width 761 height 33
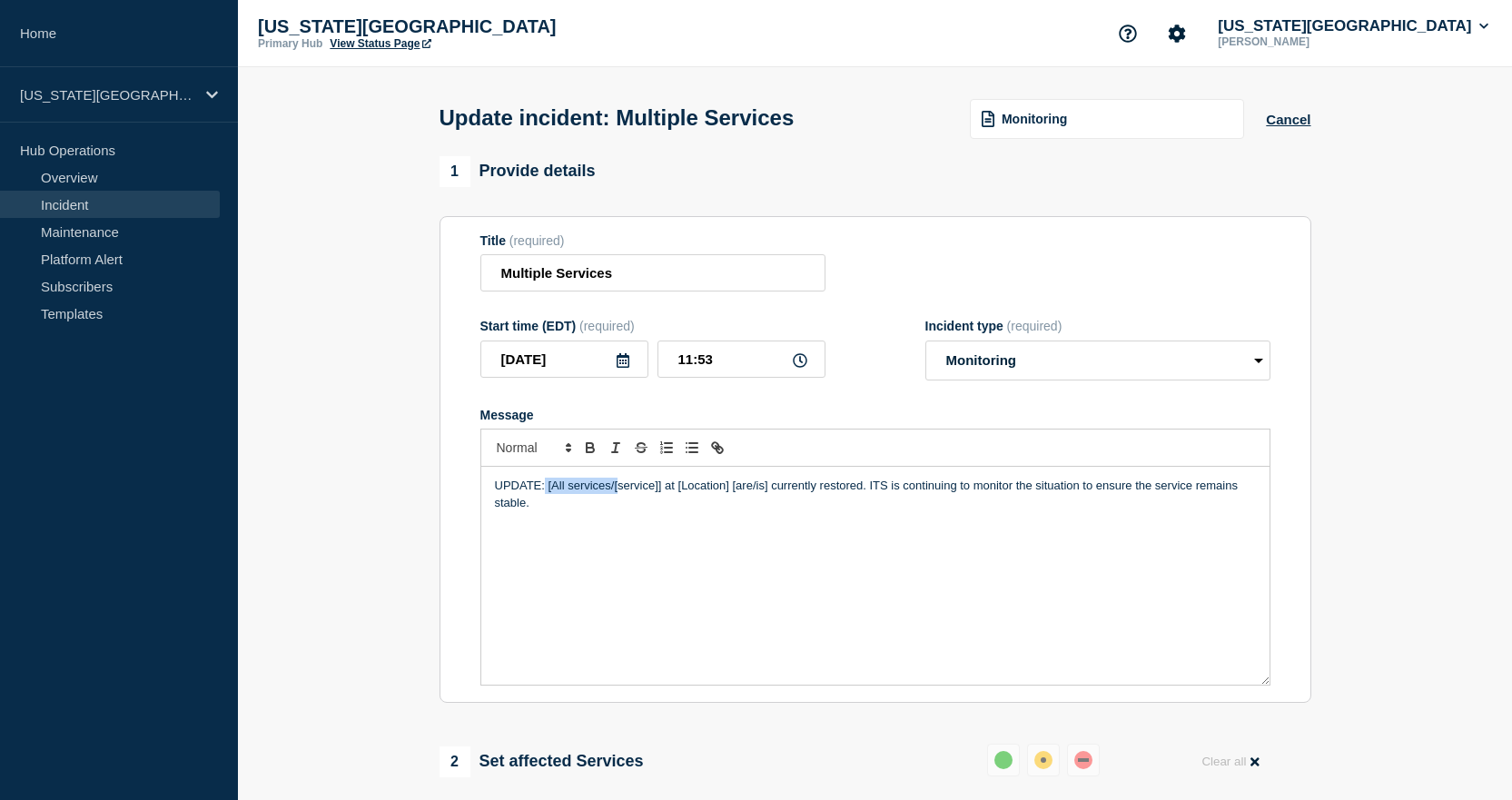
drag, startPoint x: 546, startPoint y: 492, endPoint x: 619, endPoint y: 490, distance: 73.0
click at [619, 490] on p "UPDATE: [All services/[service]] at [Location] [are/is] currently restored. ITS…" at bounding box center [876, 495] width 761 height 33
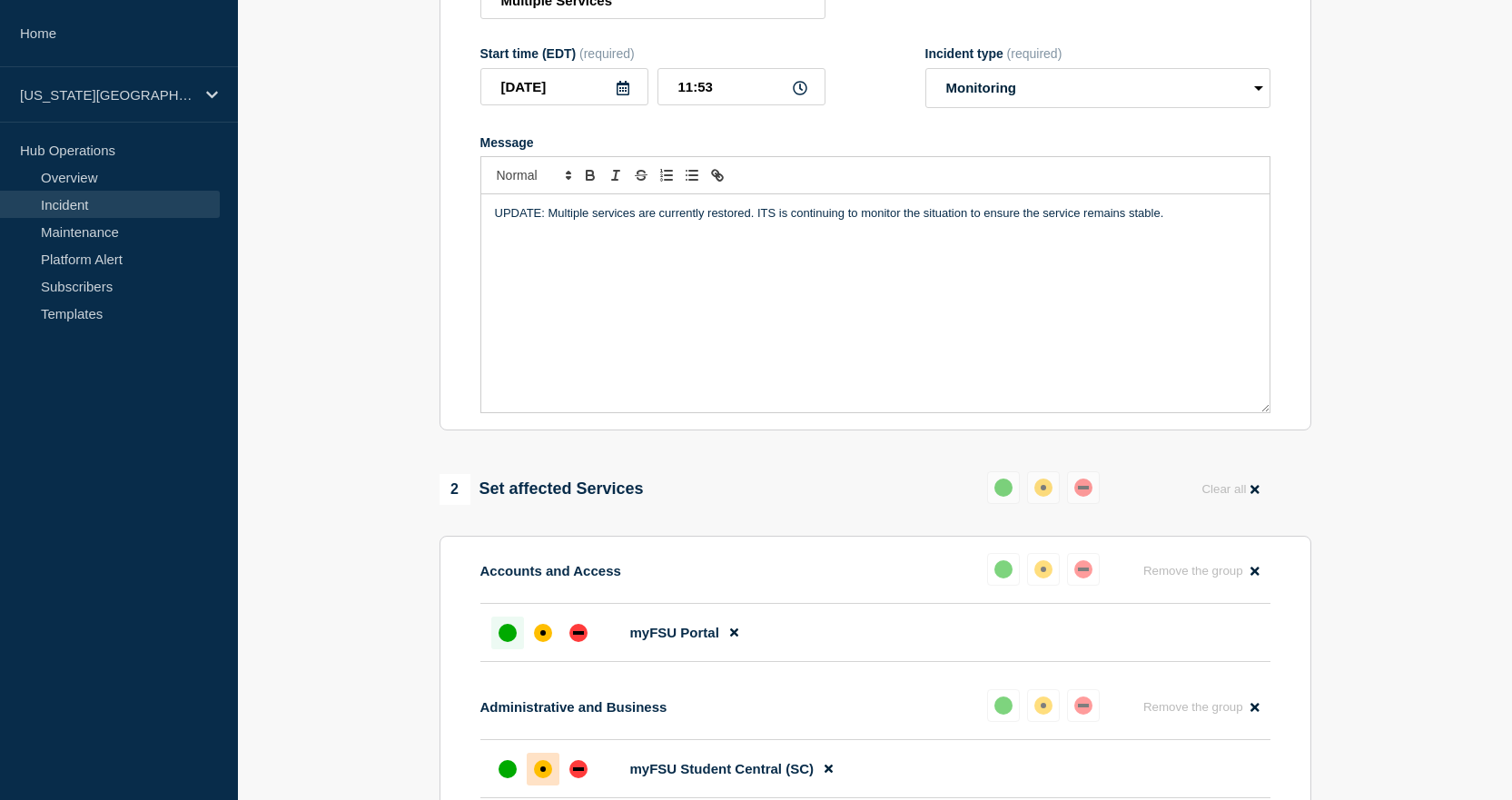
scroll to position [181, 0]
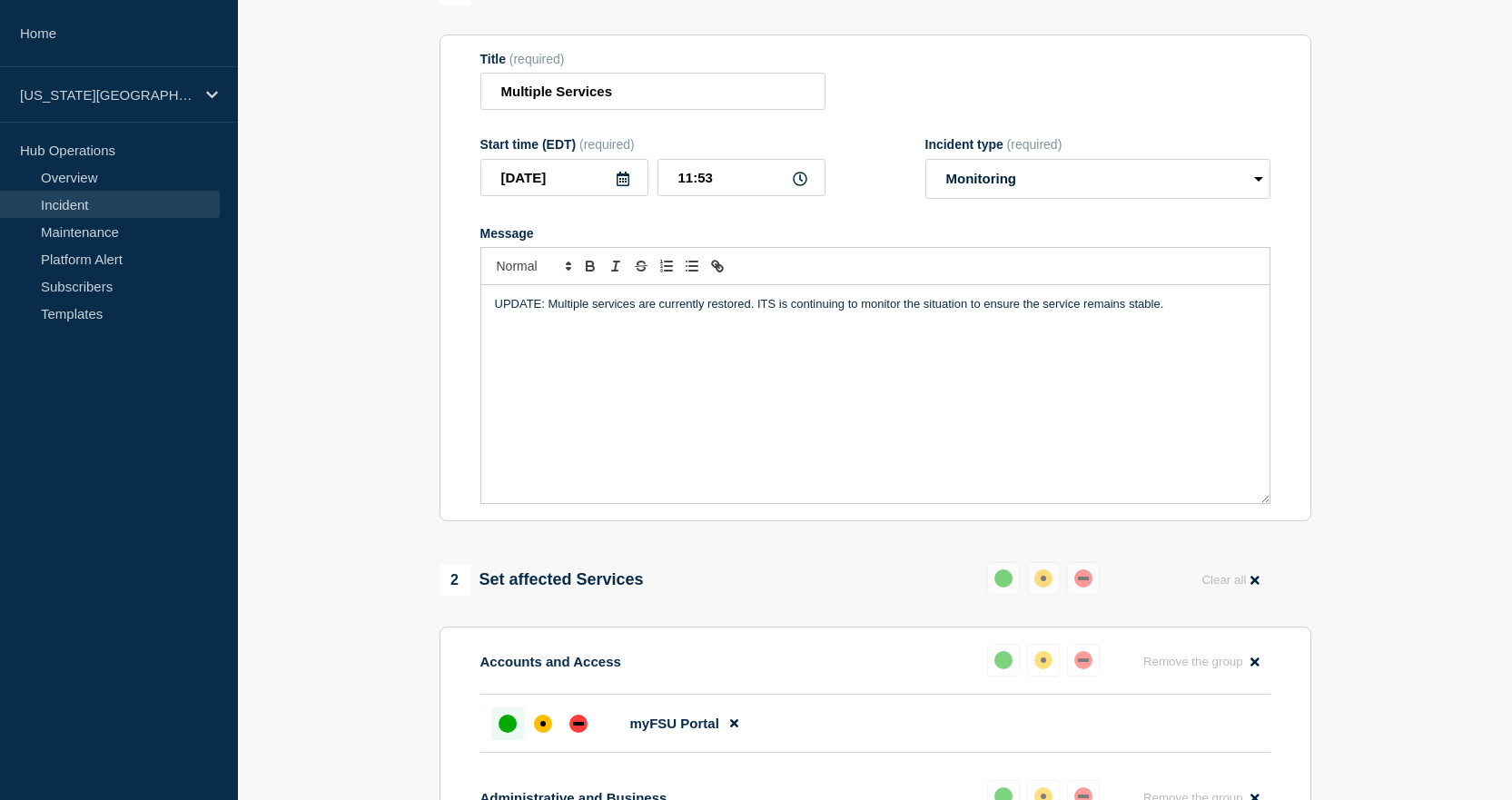
click at [529, 328] on div "UPDATE: Multiple services are currently restored. ITS is continuing to monitor …" at bounding box center [876, 394] width 788 height 218
click at [725, 309] on p "UPDATE: Multiple services are currently restored. ITS is continuing to monitor …" at bounding box center [876, 304] width 761 height 17
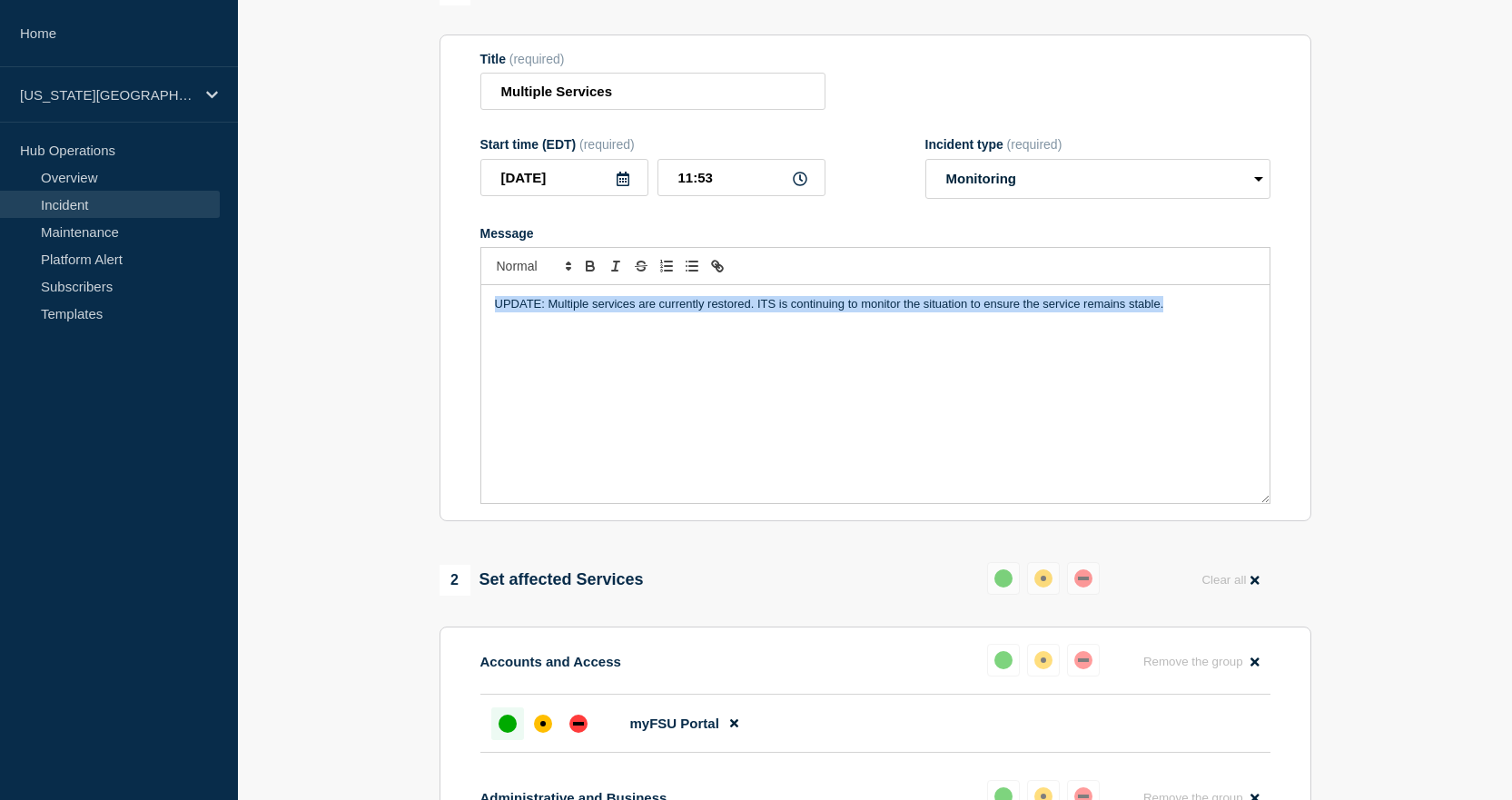
drag, startPoint x: 1180, startPoint y: 308, endPoint x: 120, endPoint y: 371, distance: 1061.9
click at [120, 371] on div "Home Florida State University Hub Operations Overview Incident Maintenance Plat…" at bounding box center [756, 737] width 1512 height 1836
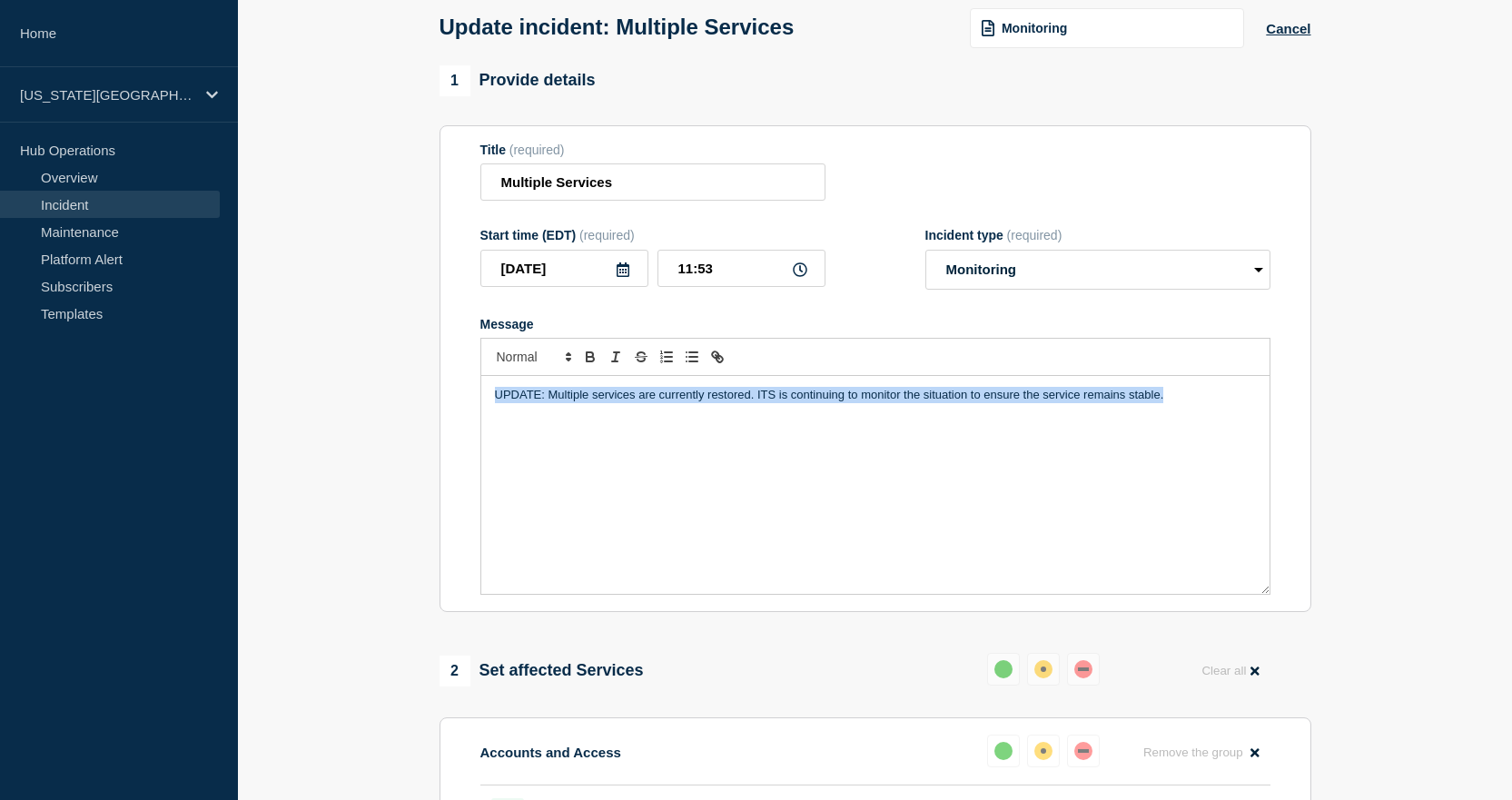
copy p "UPDATE: Multiple services are currently restored. ITS is continuing to monitor …"
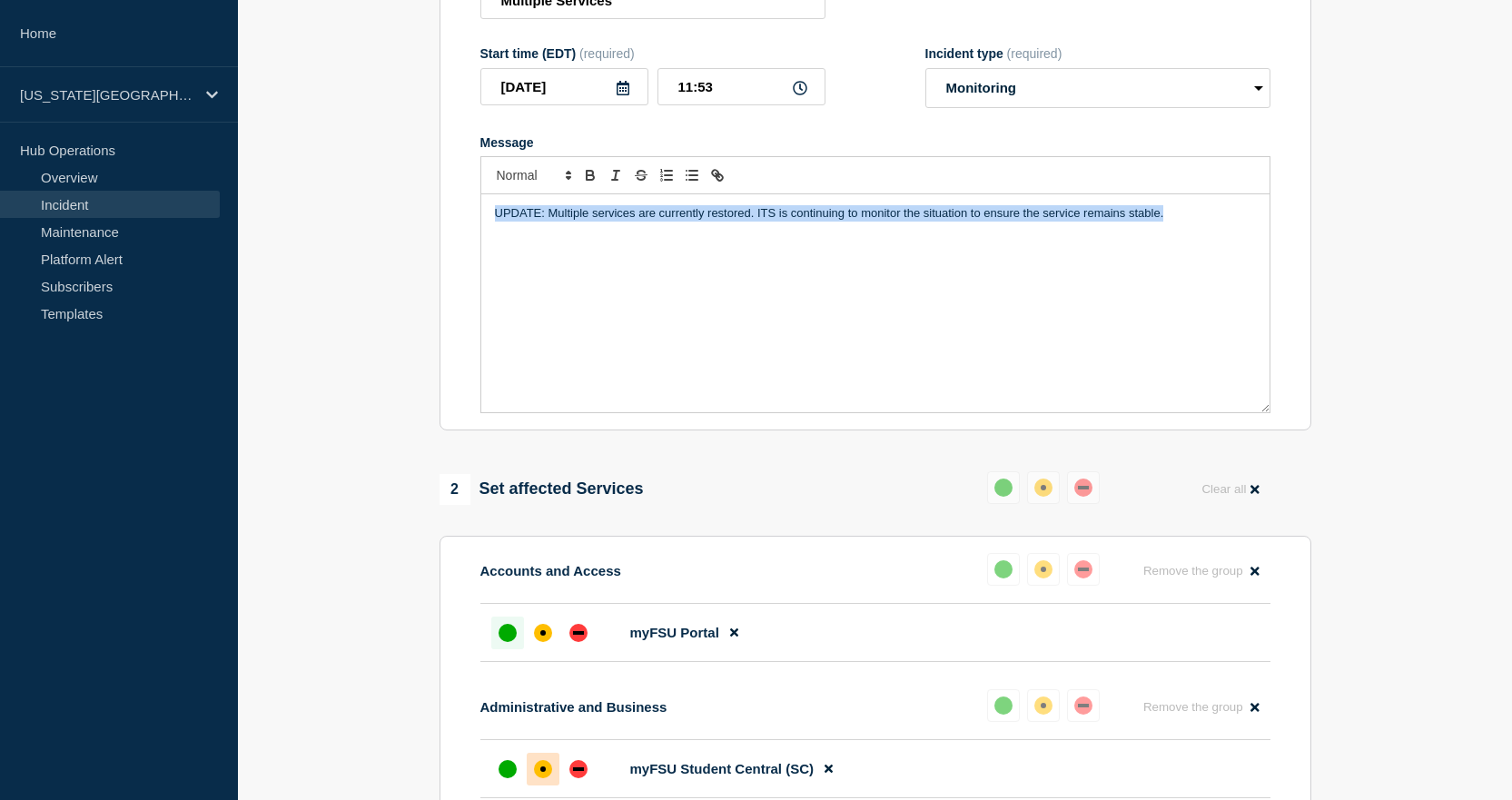
scroll to position [181, 0]
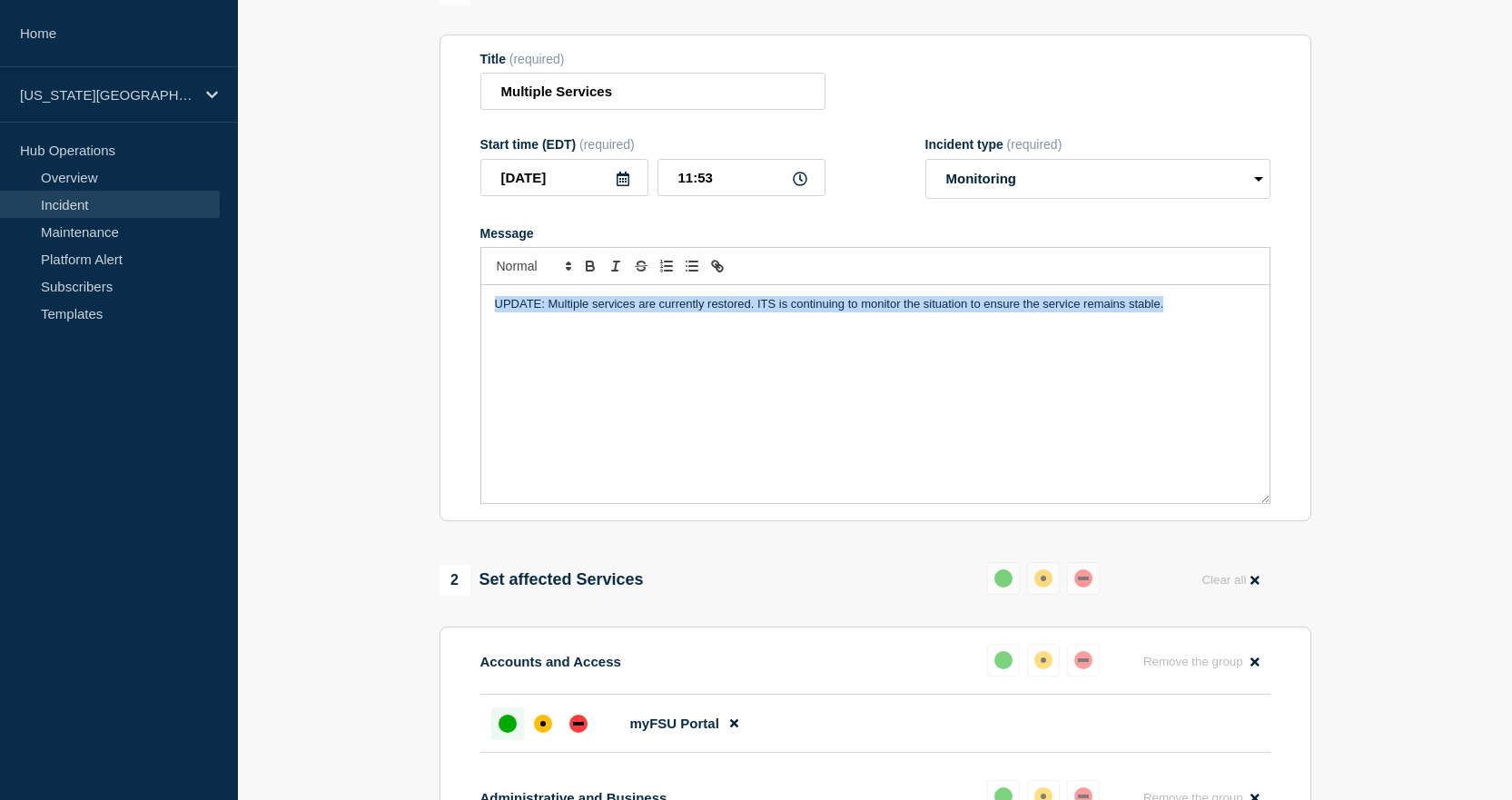
copy p "UPDATE: Multiple services are currently restored. ITS is continuing to monitor …"
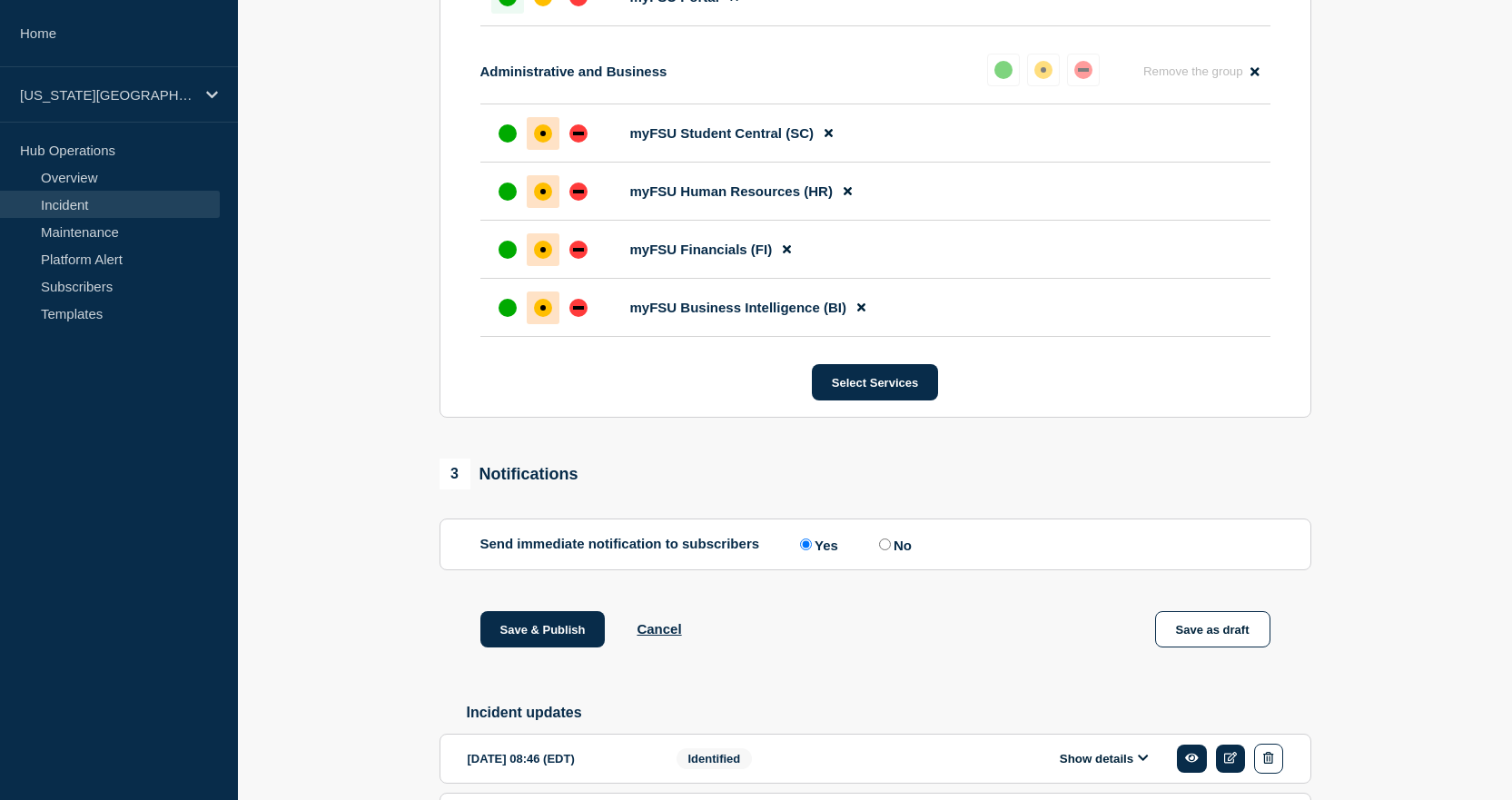
scroll to position [1044, 0]
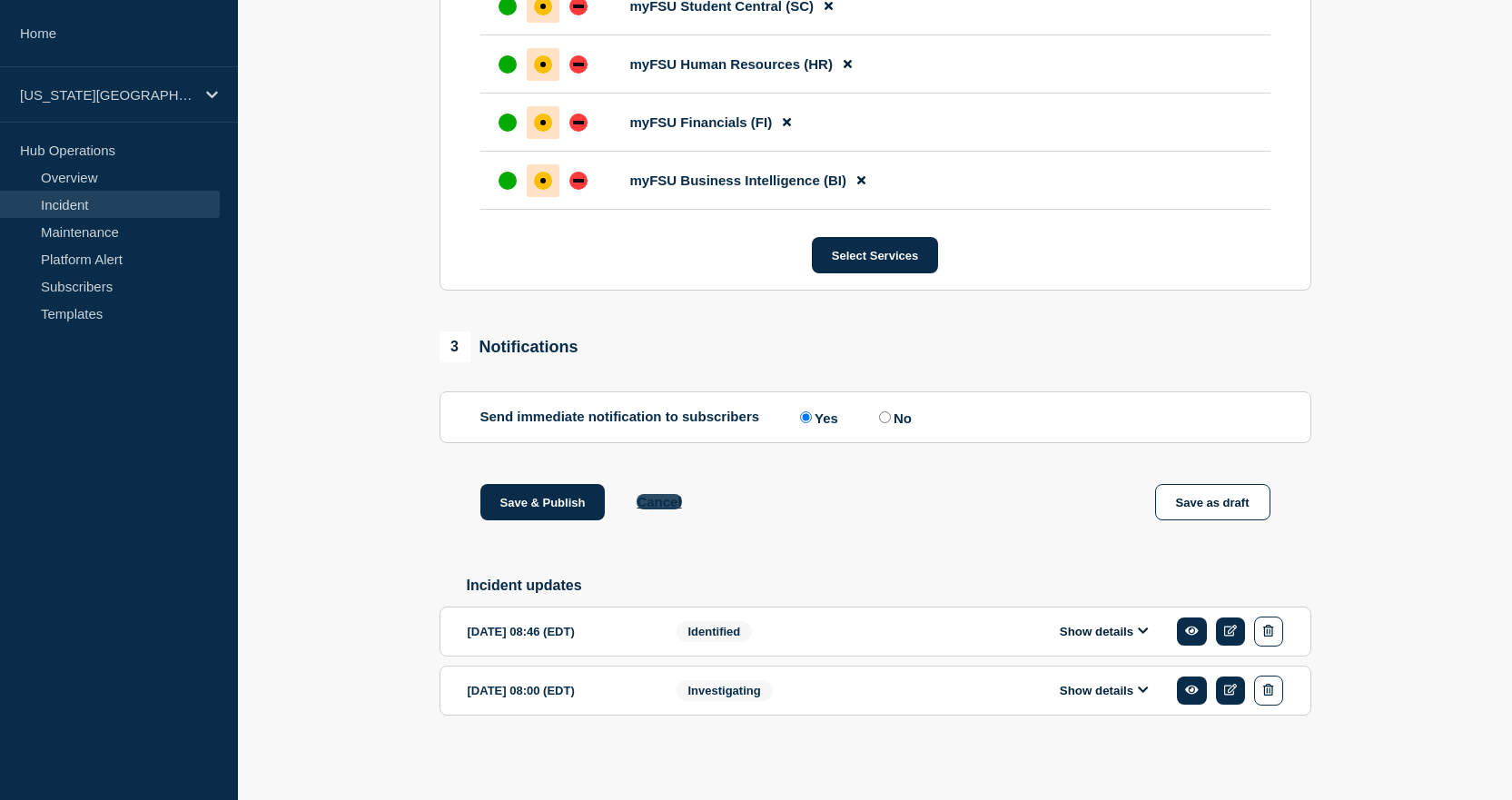
click at [662, 500] on button "Cancel" at bounding box center [658, 502] width 44 height 16
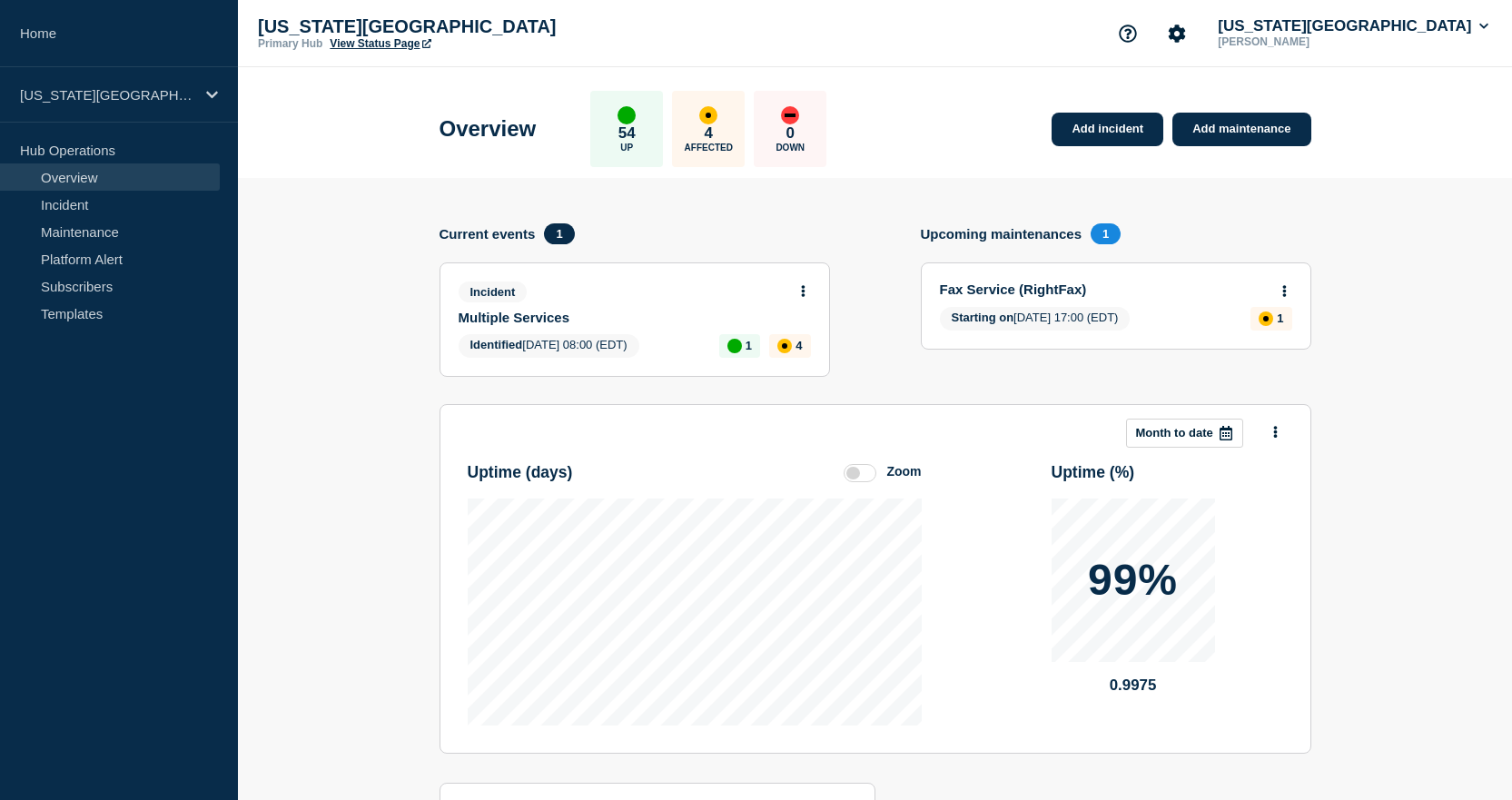
click at [1359, 35] on p "Derek Carraway" at bounding box center [1309, 41] width 189 height 13
click at [1358, 32] on button "Florida State University" at bounding box center [1353, 27] width 278 height 18
click at [1338, 242] on button "Log out" at bounding box center [1345, 241] width 45 height 16
